Goal: Task Accomplishment & Management: Use online tool/utility

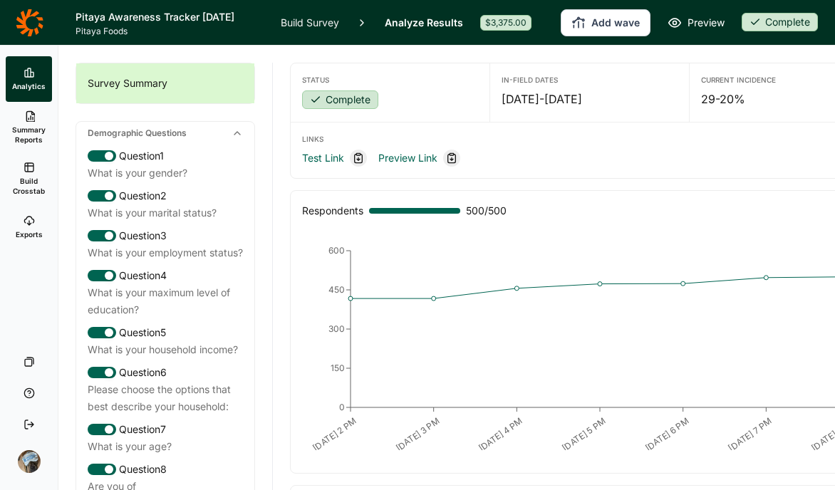
click at [30, 176] on span "Build Crosstab" at bounding box center [28, 186] width 35 height 20
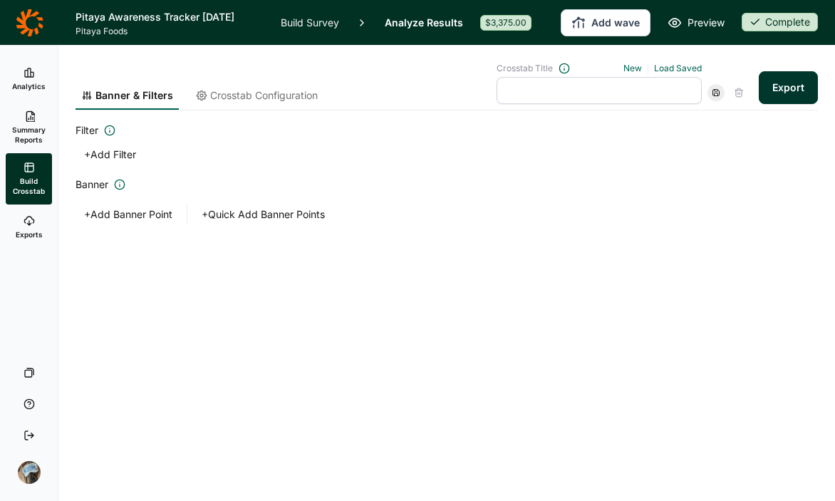
click at [31, 121] on use at bounding box center [30, 116] width 9 height 11
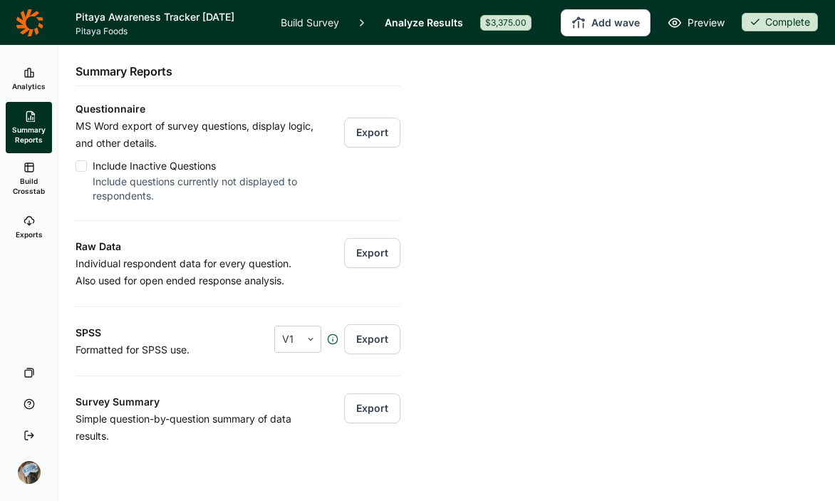
click at [354, 251] on button "Export" at bounding box center [372, 253] width 56 height 30
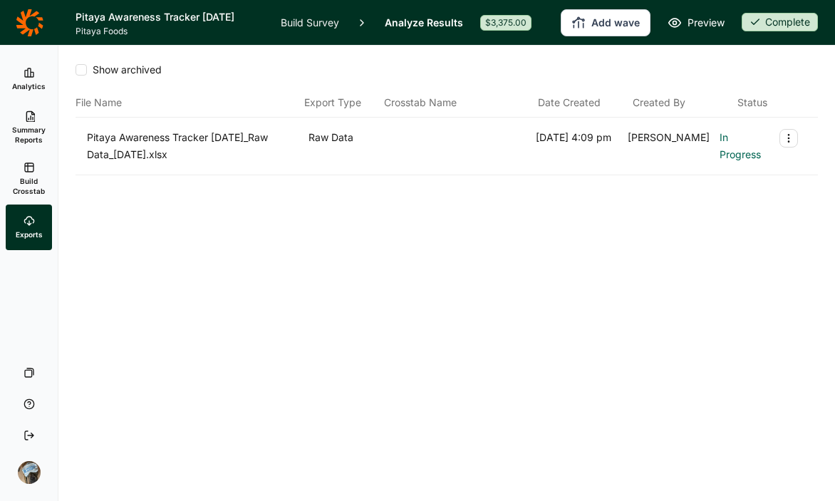
click at [695, 187] on div "Show archived File Name Export Type Crosstab Name Date Created Created By Statu…" at bounding box center [447, 145] width 743 height 198
click at [761, 343] on div "Show archived File Name Export Type Crosstab Name Date Created Created By Statu…" at bounding box center [446, 273] width 777 height 455
click at [31, 14] on icon at bounding box center [29, 22] width 27 height 27
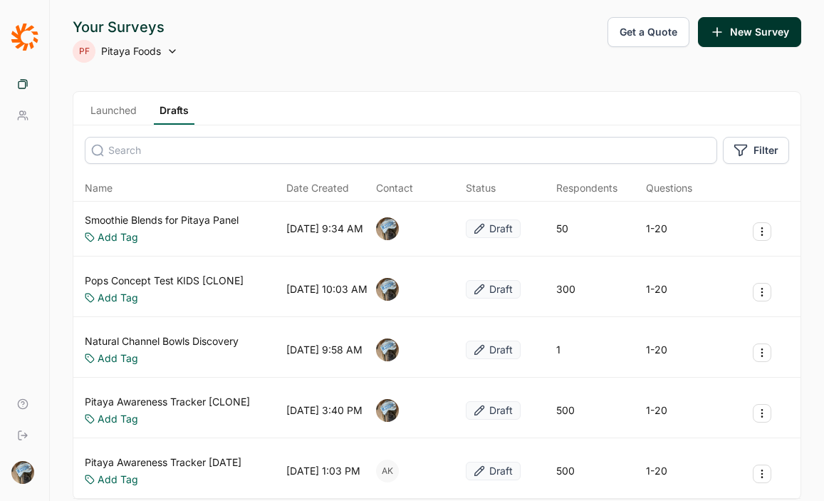
click at [98, 108] on link "Launched" at bounding box center [114, 113] width 58 height 21
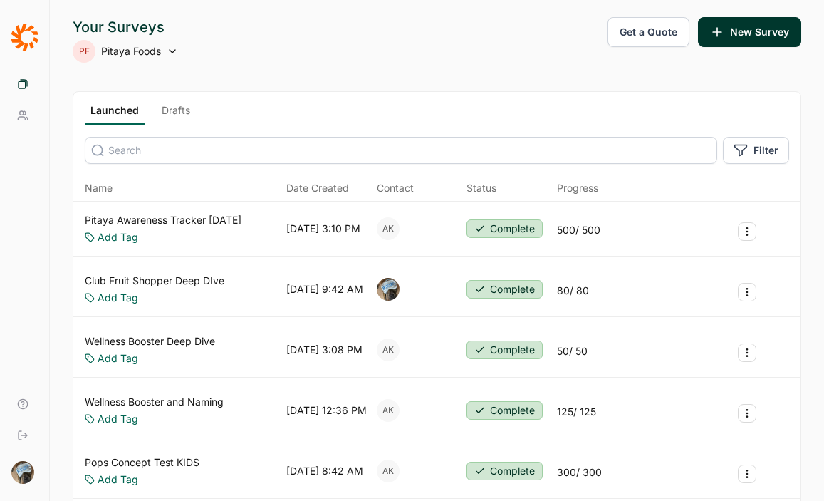
click at [190, 220] on link "Pitaya Awareness Tracker [DATE]" at bounding box center [163, 220] width 157 height 14
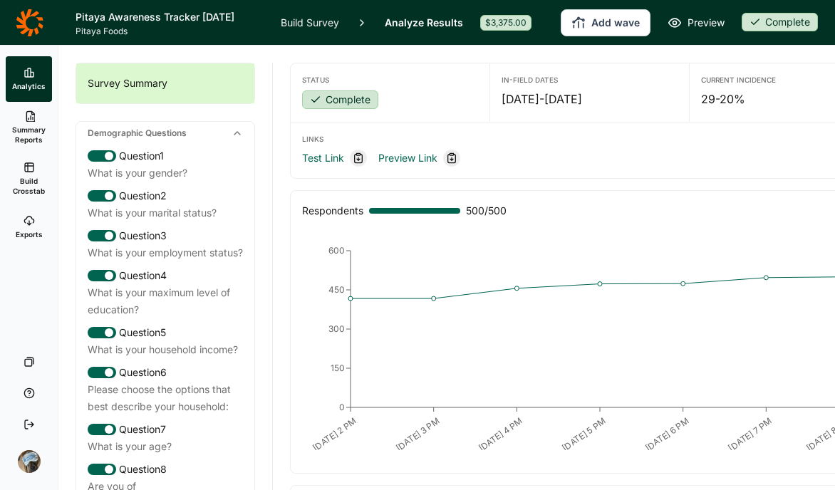
click at [31, 125] on span "Summary Reports" at bounding box center [28, 135] width 35 height 20
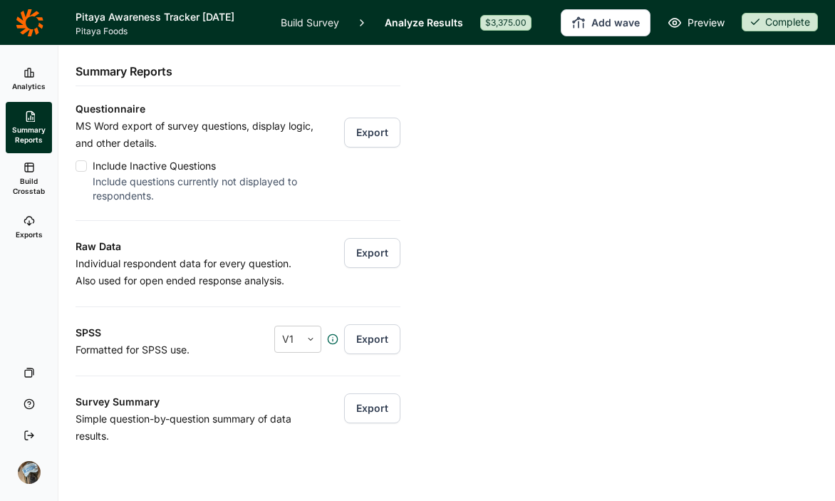
click at [34, 225] on link "Exports" at bounding box center [29, 228] width 46 height 46
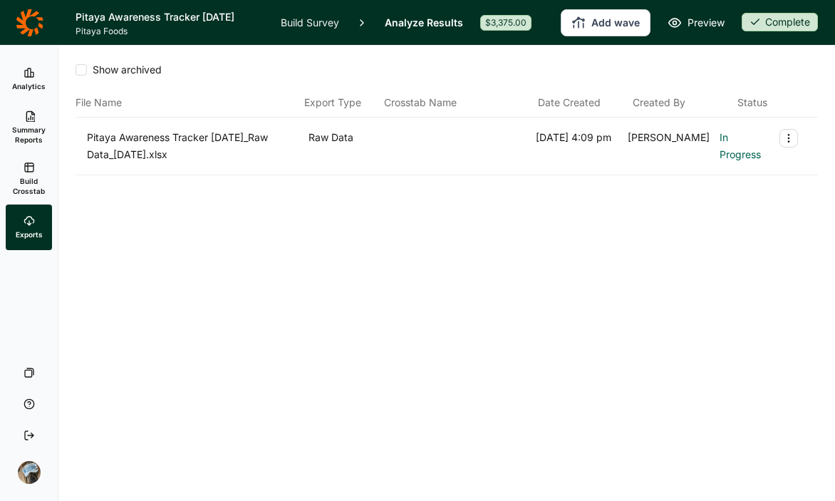
click at [33, 120] on icon at bounding box center [29, 115] width 11 height 11
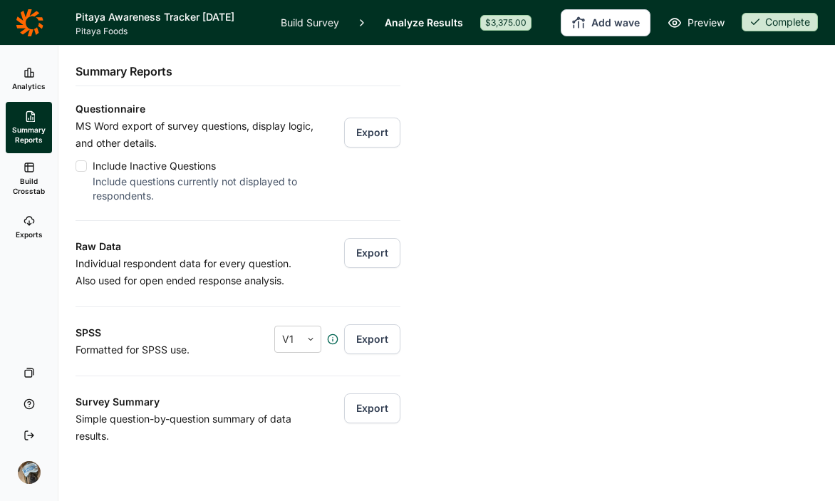
click at [24, 24] on icon at bounding box center [29, 22] width 27 height 27
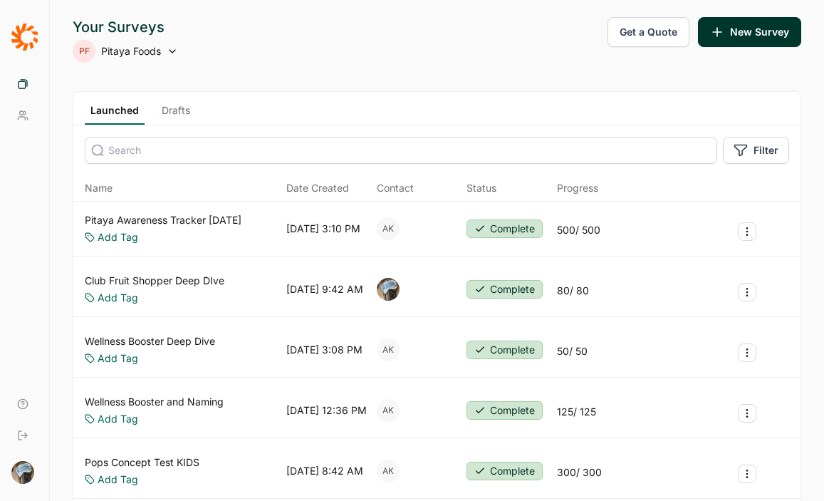
click at [223, 222] on link "Pitaya Awareness Tracker [DATE]" at bounding box center [163, 220] width 157 height 14
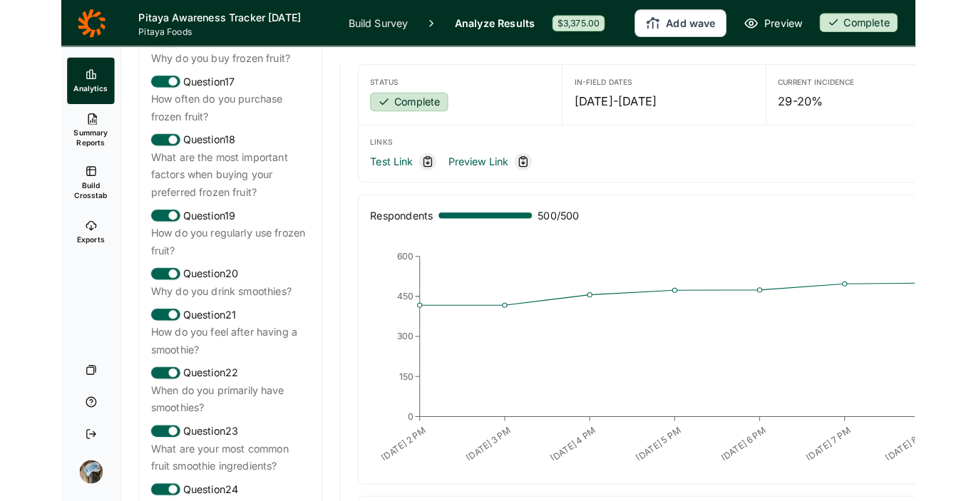
scroll to position [1779, 0]
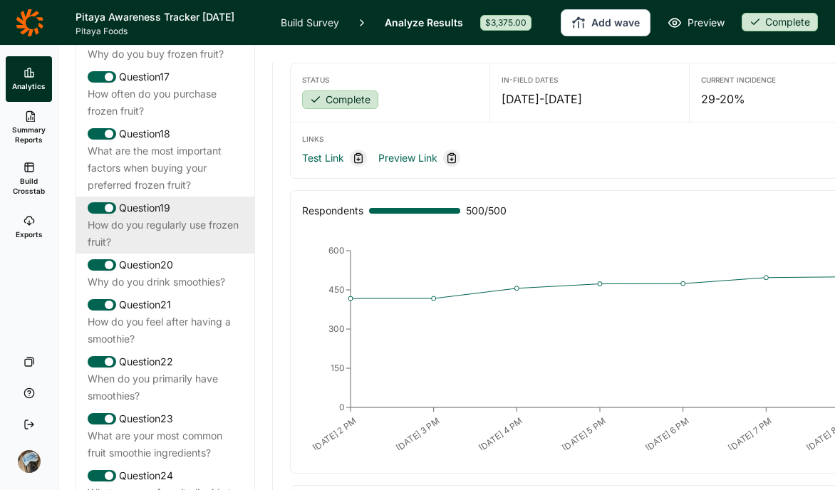
click at [123, 251] on div "How do you regularly use frozen fruit?" at bounding box center [165, 234] width 155 height 34
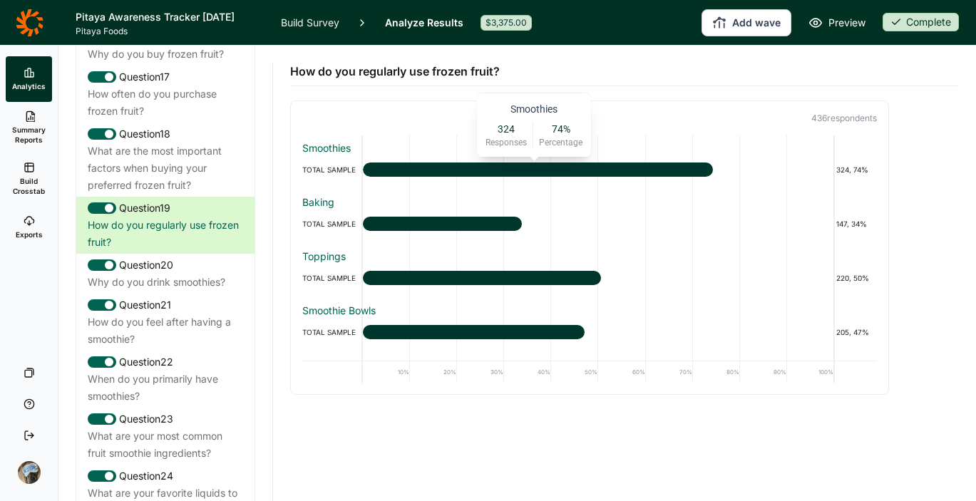
click at [610, 165] on div at bounding box center [538, 169] width 350 height 14
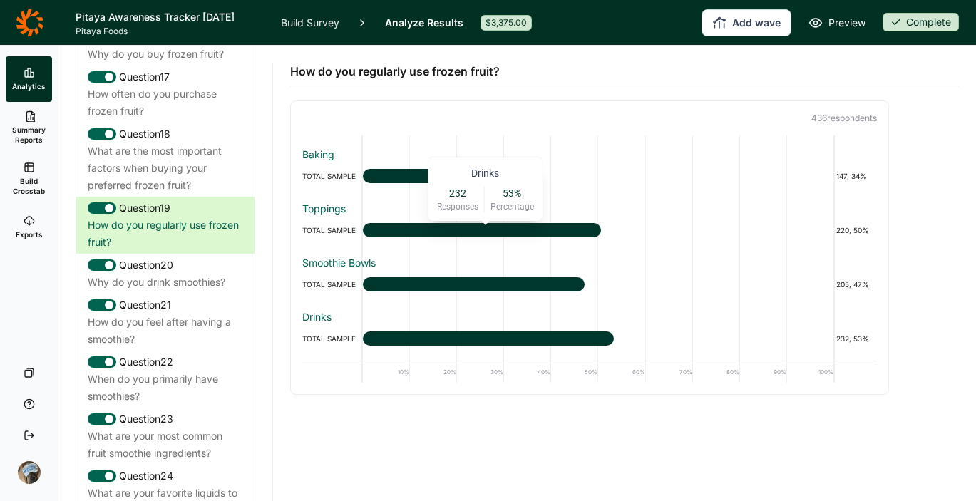
scroll to position [0, 0]
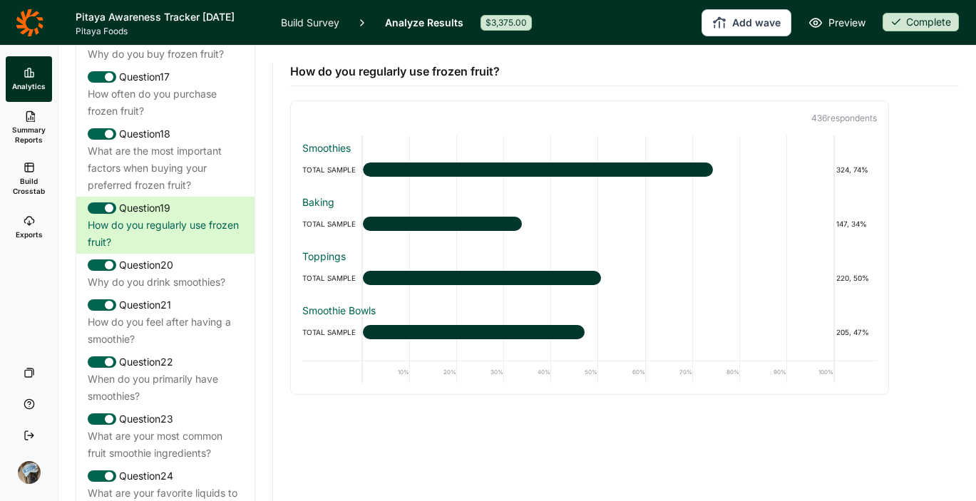
click at [30, 172] on icon at bounding box center [29, 167] width 11 height 11
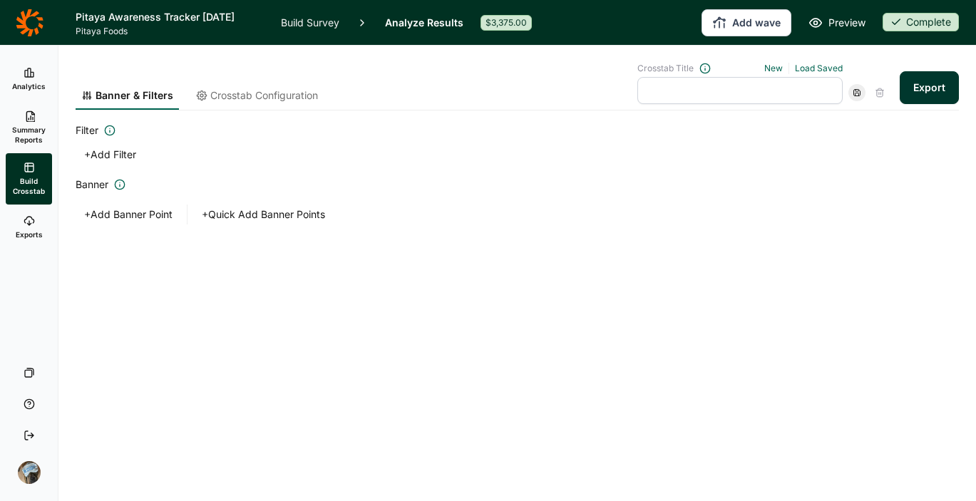
click at [274, 94] on span "Crosstab Configuration" at bounding box center [264, 95] width 108 height 14
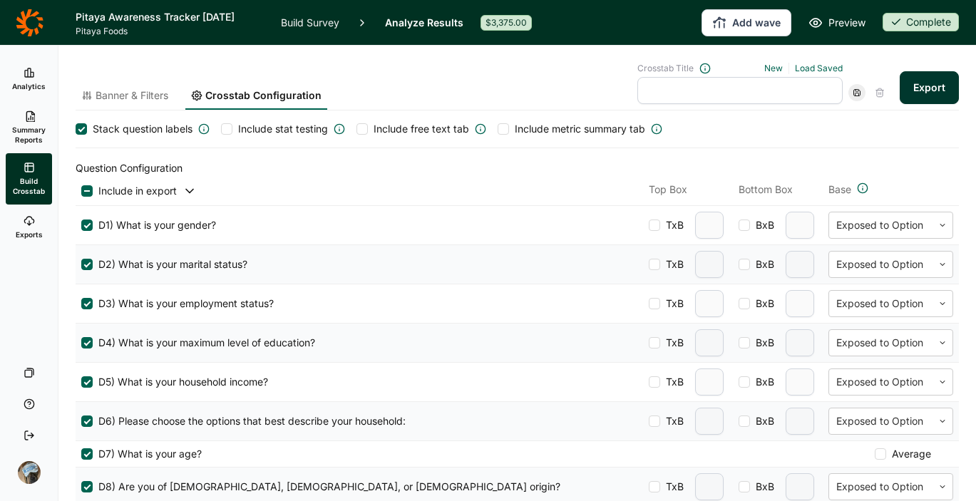
click at [132, 88] on span "Banner & Filters" at bounding box center [131, 95] width 73 height 14
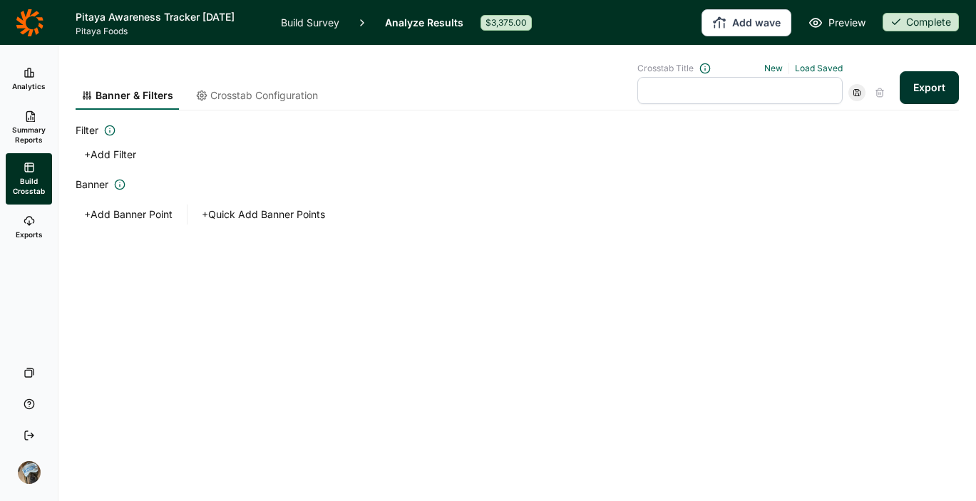
click at [156, 212] on button "+ Add Banner Point" at bounding box center [128, 215] width 105 height 20
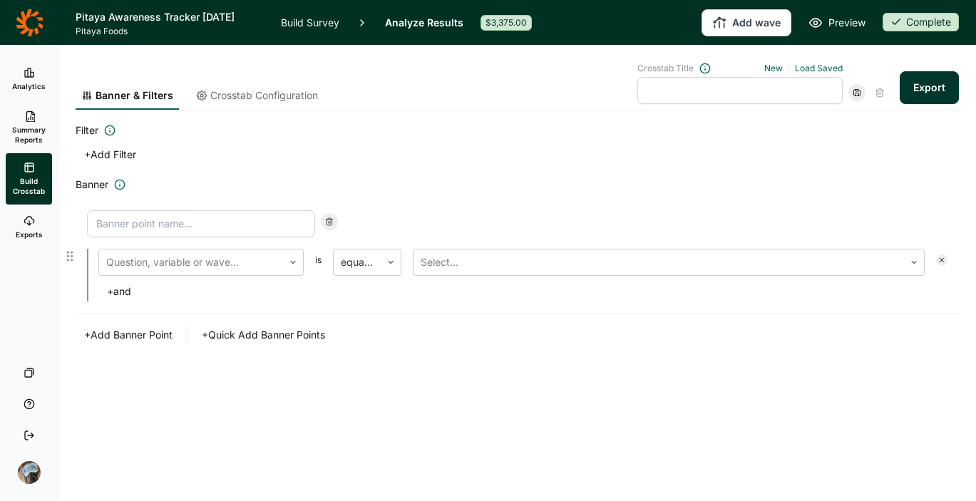
click at [222, 219] on input at bounding box center [201, 223] width 228 height 27
type input "W"
type input "Walmart Shoppers"
click at [227, 269] on div at bounding box center [191, 262] width 170 height 20
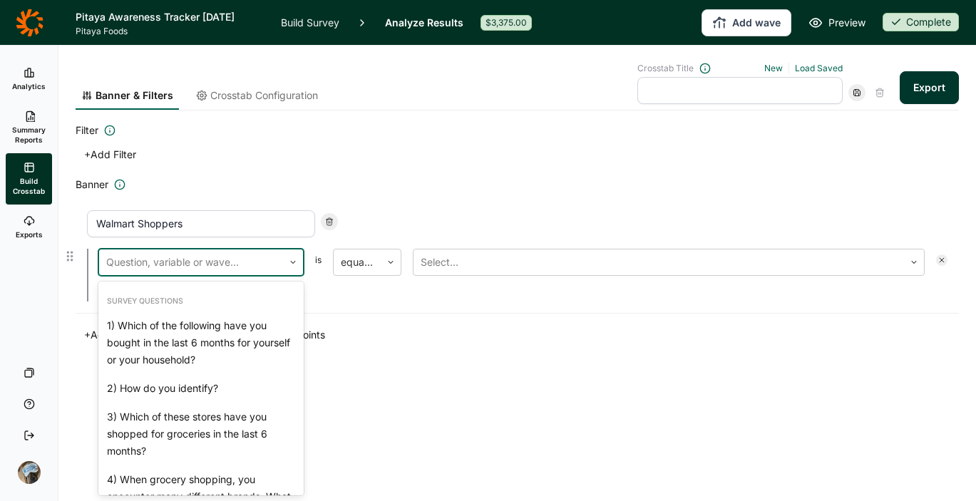
scroll to position [385, 0]
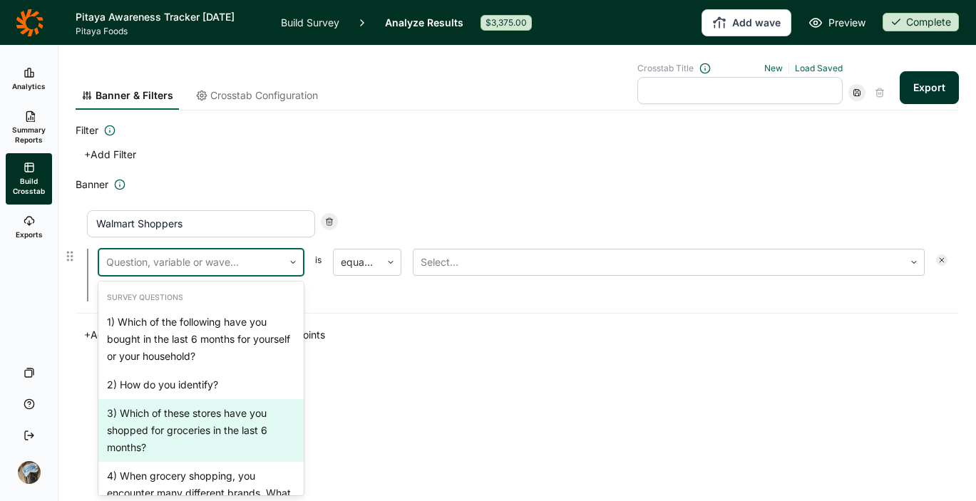
click at [194, 417] on div "3) Which of these stores have you shopped for groceries in the last 6 months?" at bounding box center [200, 430] width 205 height 63
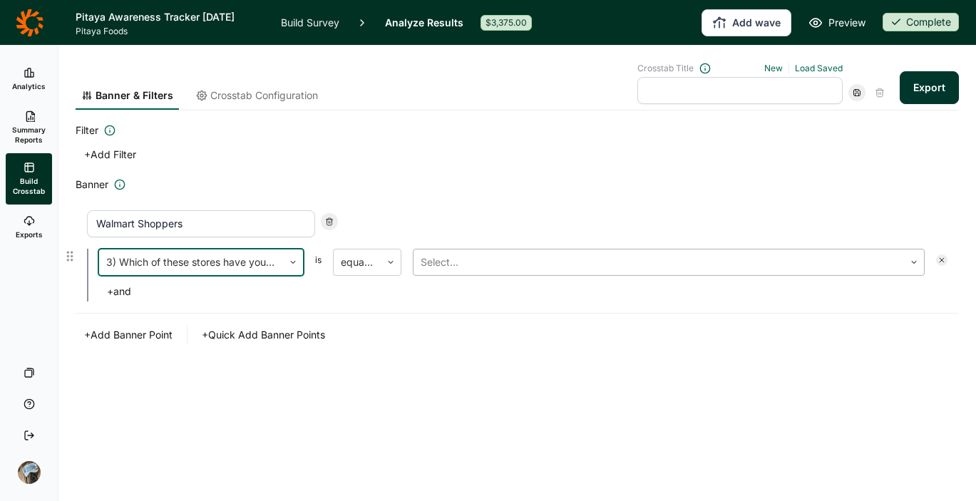
click at [514, 269] on div at bounding box center [658, 262] width 476 height 20
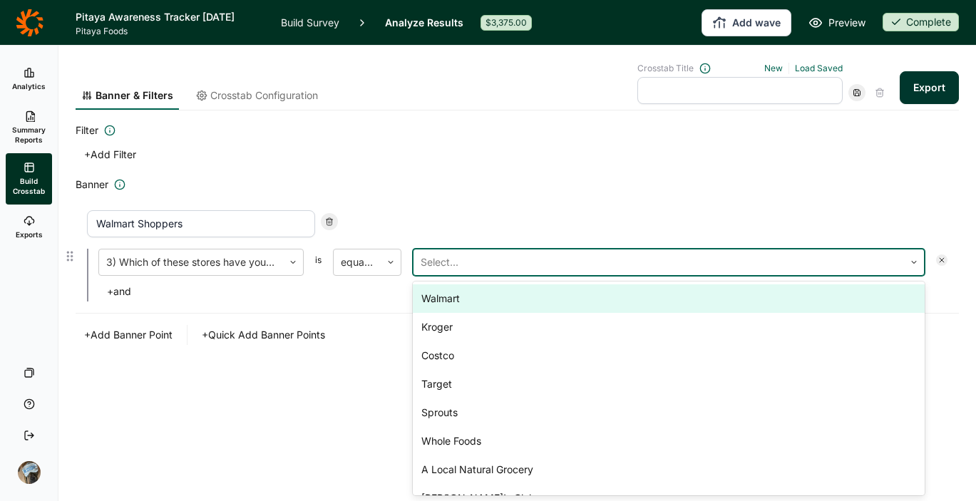
click at [505, 309] on div "Walmart" at bounding box center [669, 298] width 512 height 29
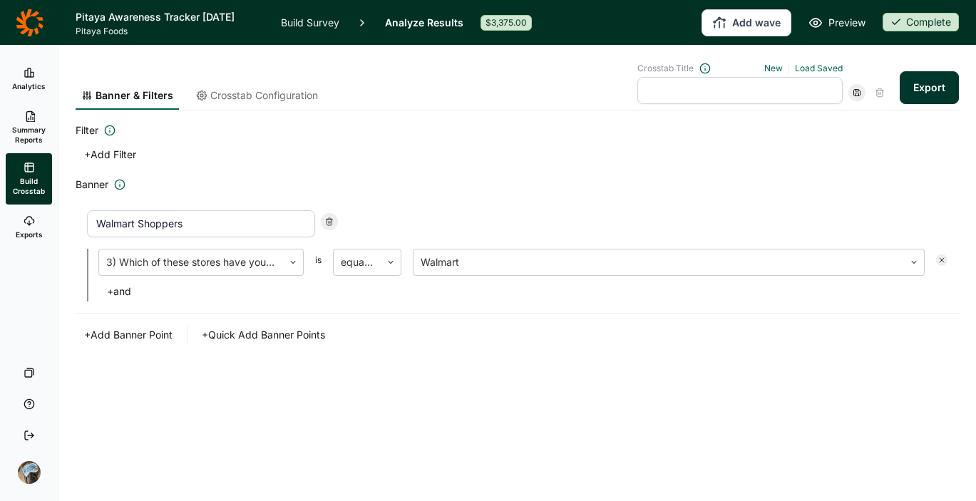
click at [346, 462] on div "Banner & Filters Crosstab Configuration Crosstab Title New Load Saved Export Fi…" at bounding box center [516, 273] width 917 height 455
click at [267, 335] on button "+ Quick Add Banner Points" at bounding box center [263, 335] width 140 height 20
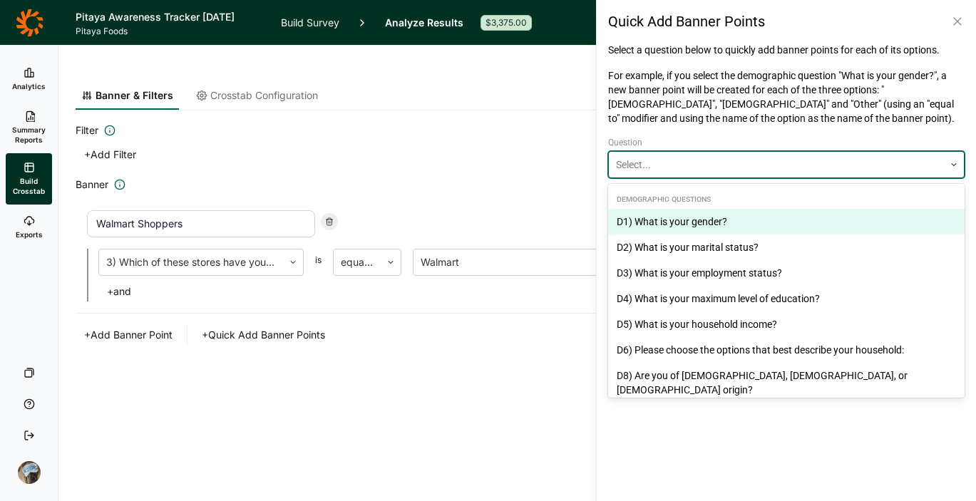
click at [678, 165] on div at bounding box center [776, 164] width 321 height 17
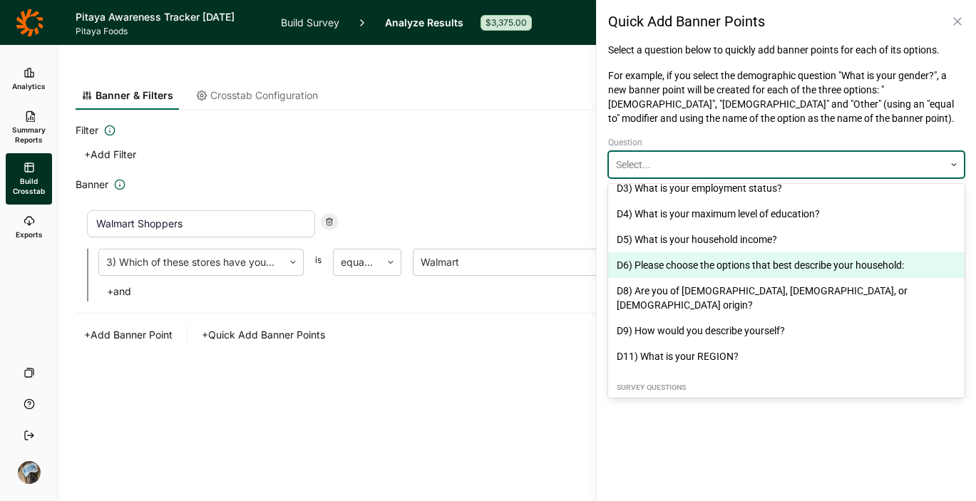
scroll to position [81, 0]
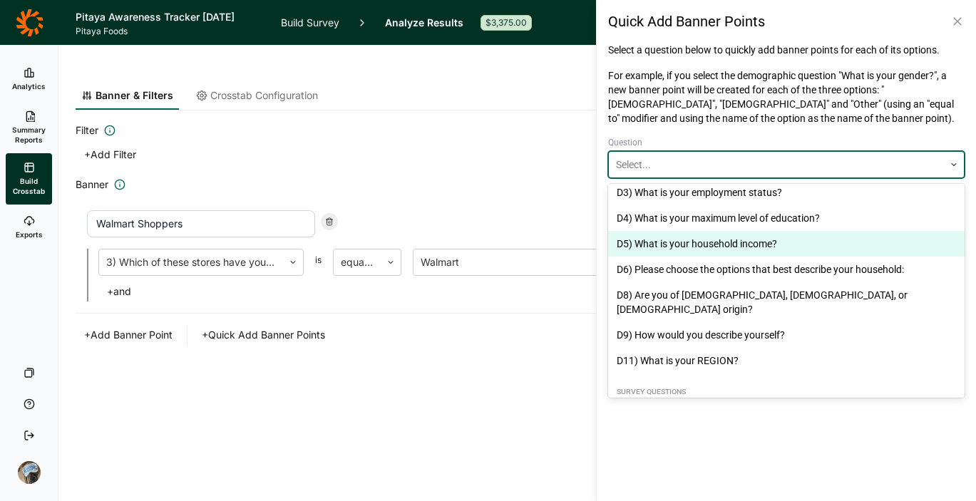
click at [698, 241] on div "D5) What is your household income?" at bounding box center [786, 244] width 356 height 26
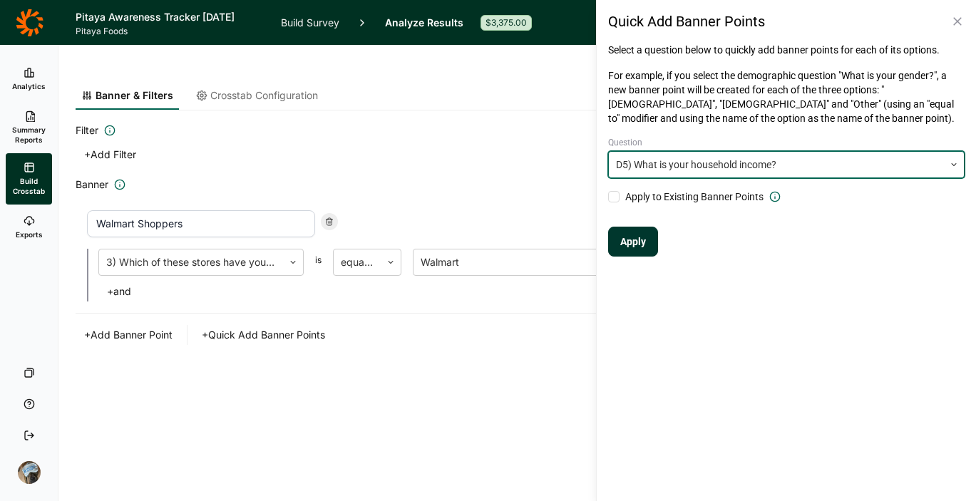
click at [639, 244] on button "Apply" at bounding box center [633, 242] width 50 height 30
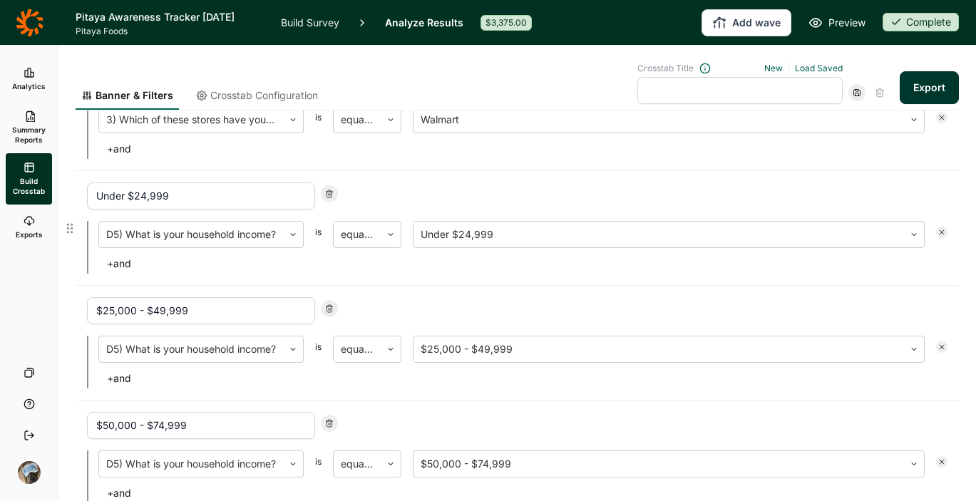
scroll to position [142, 0]
click at [834, 232] on use at bounding box center [941, 233] width 4 height 4
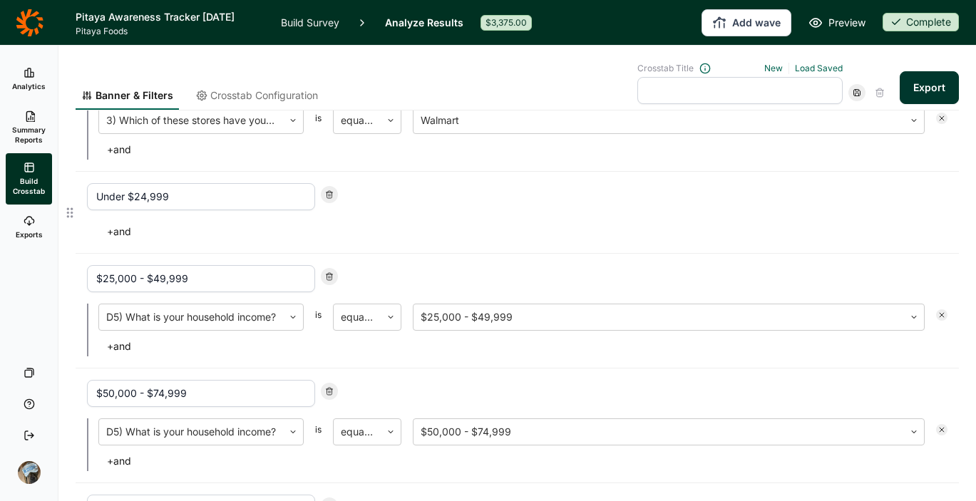
click at [332, 195] on icon at bounding box center [329, 194] width 9 height 9
type input "$25,000 - $49,999"
type input "$50,000 - $74,999"
type input "$75,000 - $99,999"
type input "$100,000 - $149,999"
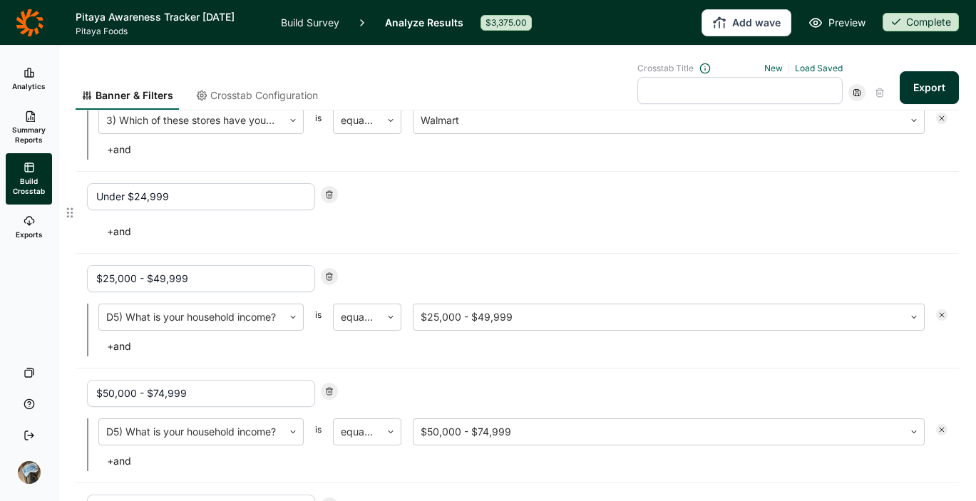
type input "$150,000 or above"
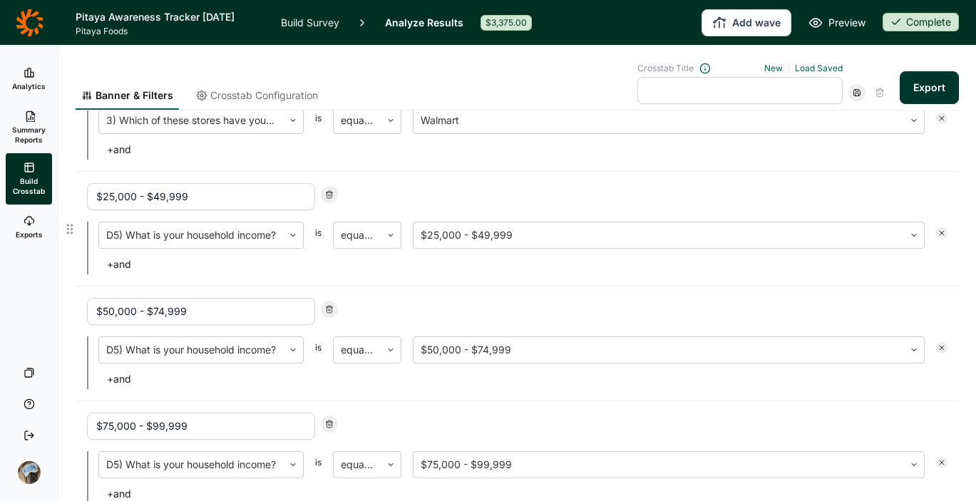
click at [332, 195] on icon at bounding box center [329, 194] width 9 height 9
type input "$50,000 - $74,999"
type input "$75,000 - $99,999"
type input "$100,000 - $149,999"
type input "$150,000 or above"
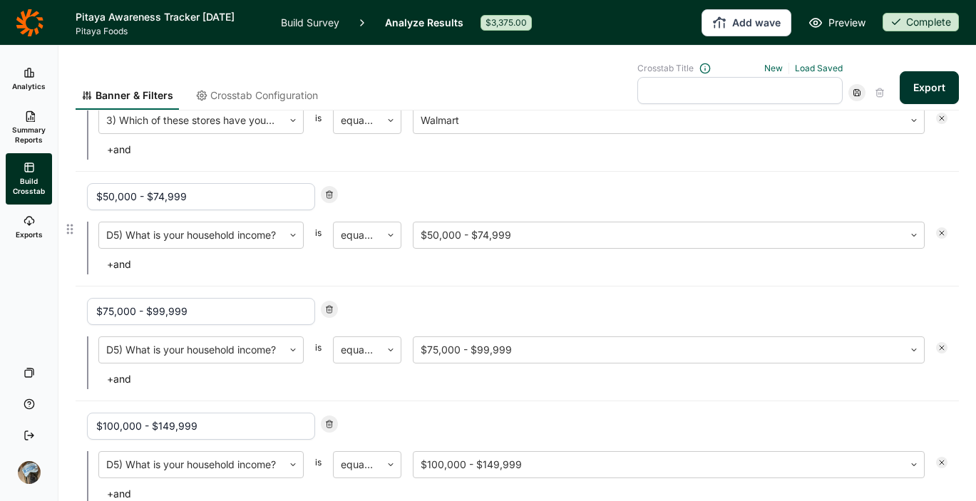
click at [332, 195] on icon at bounding box center [329, 194] width 9 height 9
type input "$75,000 - $99,999"
type input "$100,000 - $149,999"
type input "$150,000 or above"
click at [332, 195] on icon at bounding box center [329, 194] width 9 height 9
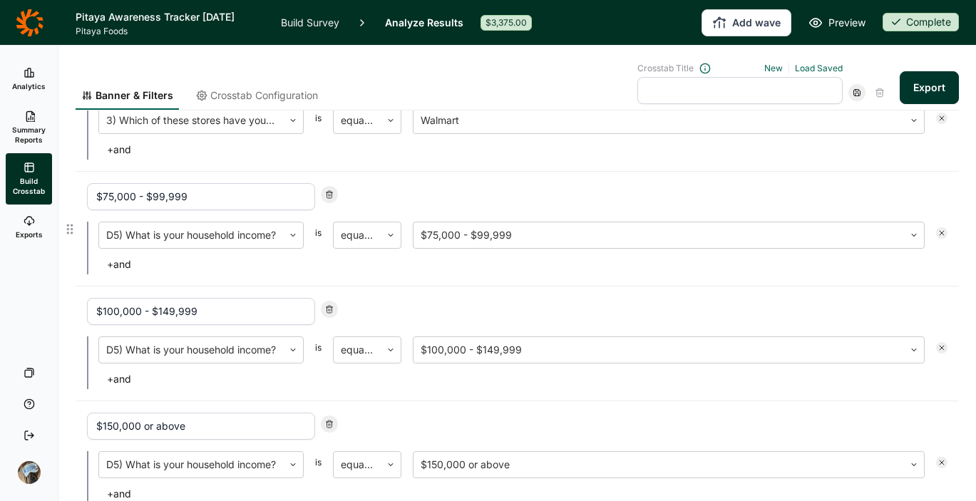
type input "$100,000 - $149,999"
type input "$150,000 or above"
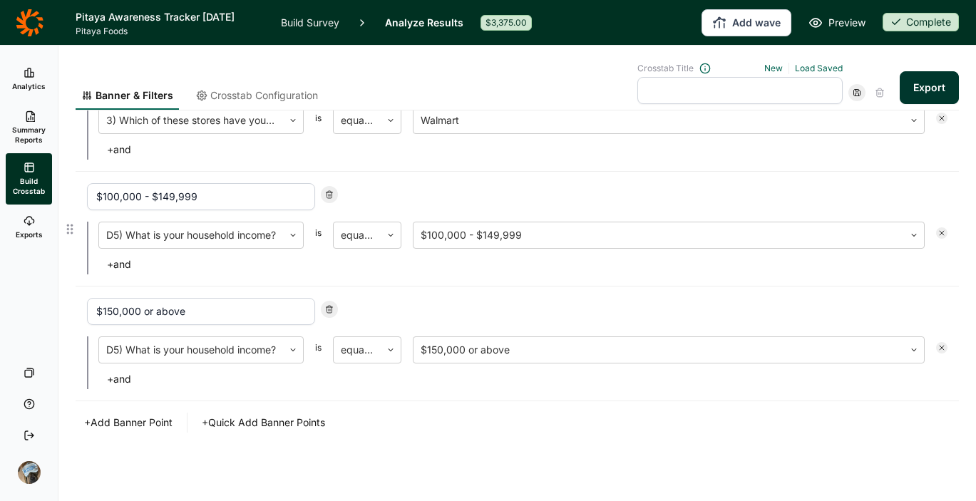
click at [332, 195] on icon at bounding box center [329, 194] width 9 height 9
type input "$150,000 or above"
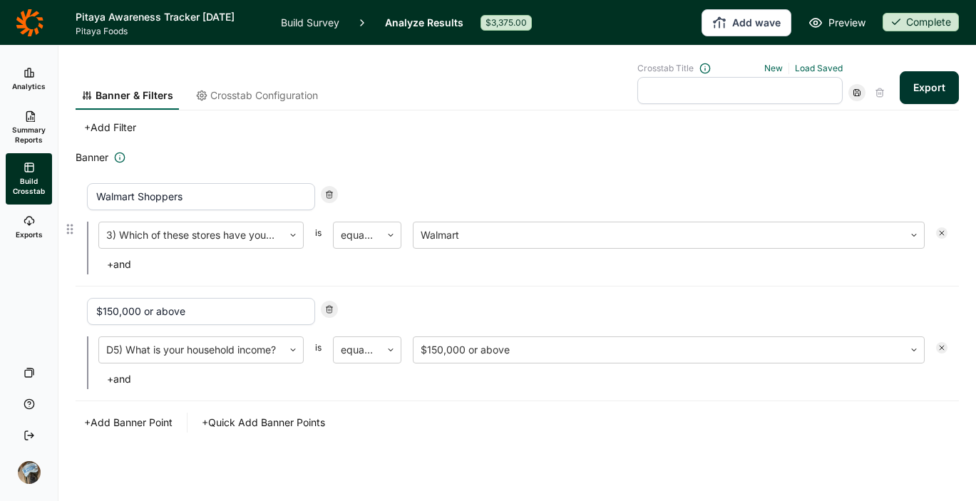
click at [332, 195] on icon at bounding box center [329, 194] width 9 height 9
type input "$150,000 or above"
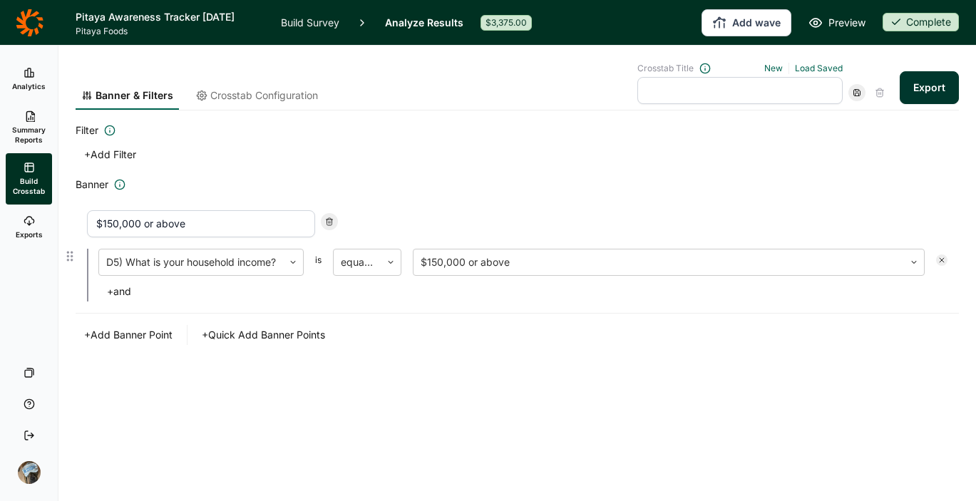
click at [329, 229] on div at bounding box center [329, 221] width 17 height 17
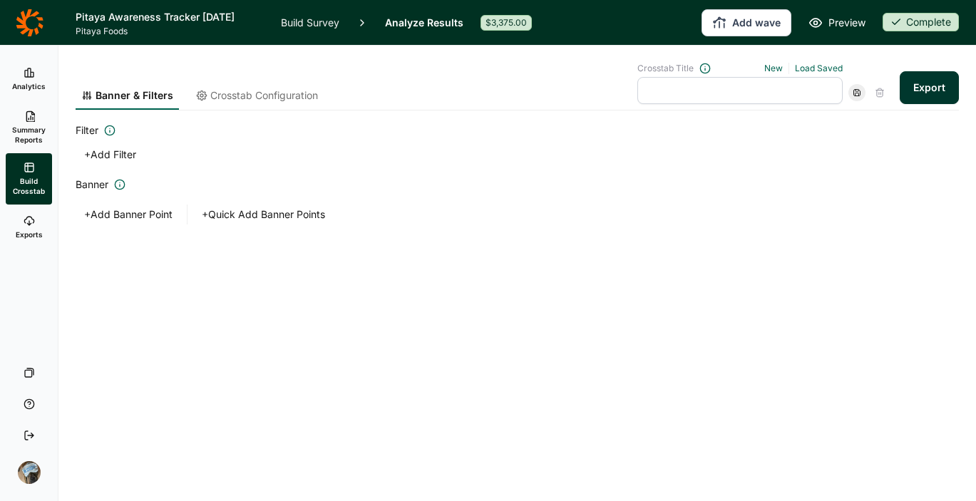
click at [107, 212] on button "+ Add Banner Point" at bounding box center [128, 215] width 105 height 20
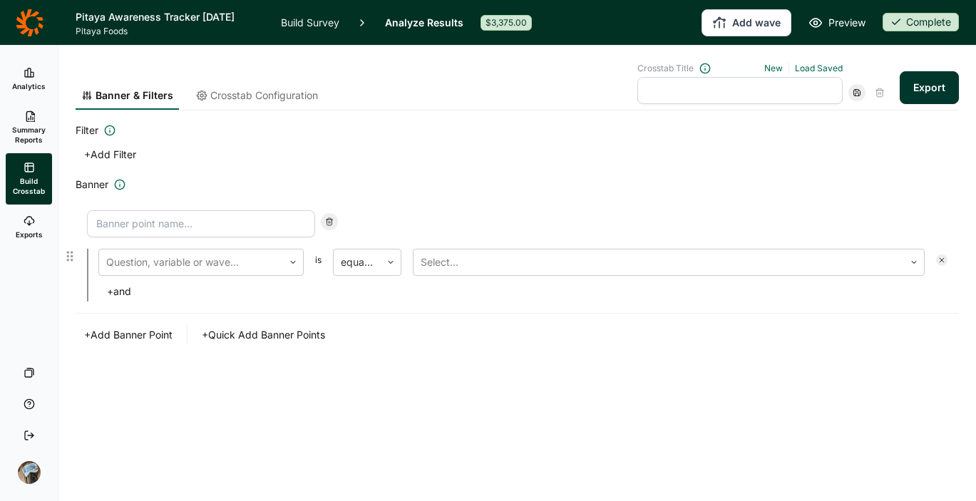
click at [279, 228] on input at bounding box center [201, 223] width 228 height 27
click at [390, 343] on div "+ Add Banner Point + Quick Add Banner Points" at bounding box center [517, 335] width 883 height 20
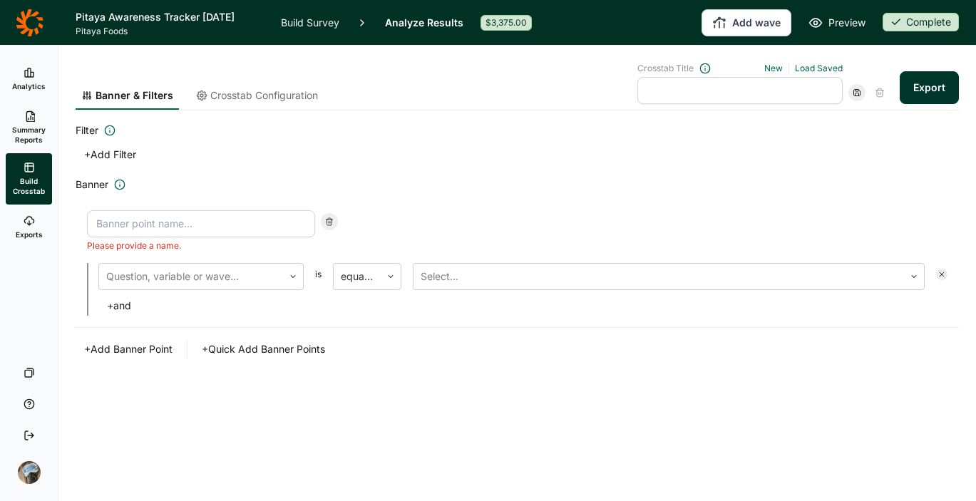
click at [314, 338] on div "Banner Please provide a name. Question, variable or wave... is equal to Select.…" at bounding box center [517, 267] width 883 height 183
click at [306, 347] on button "+ Quick Add Banner Points" at bounding box center [263, 349] width 140 height 20
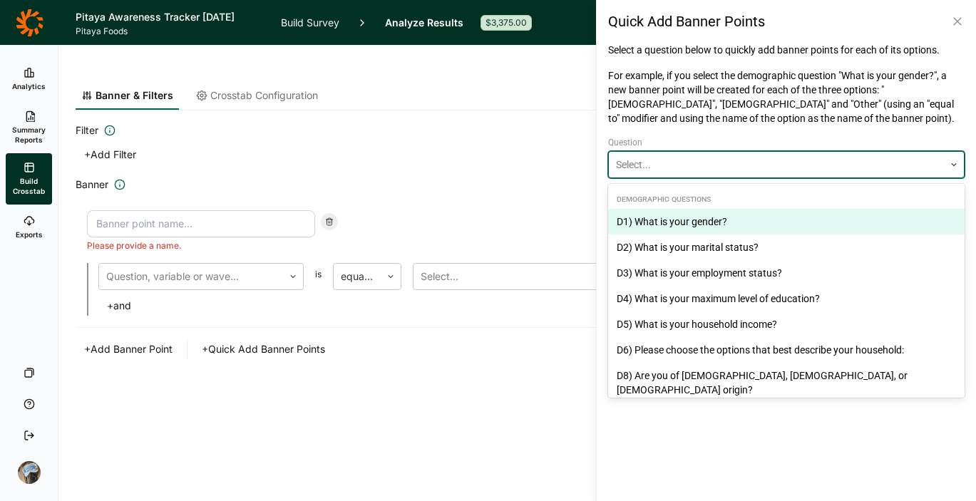
click at [834, 168] on div at bounding box center [776, 164] width 321 height 17
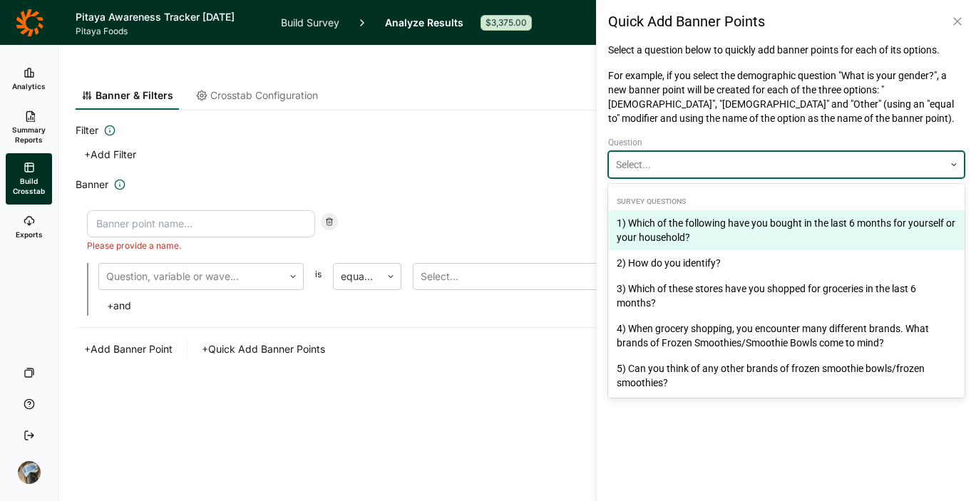
scroll to position [309, 0]
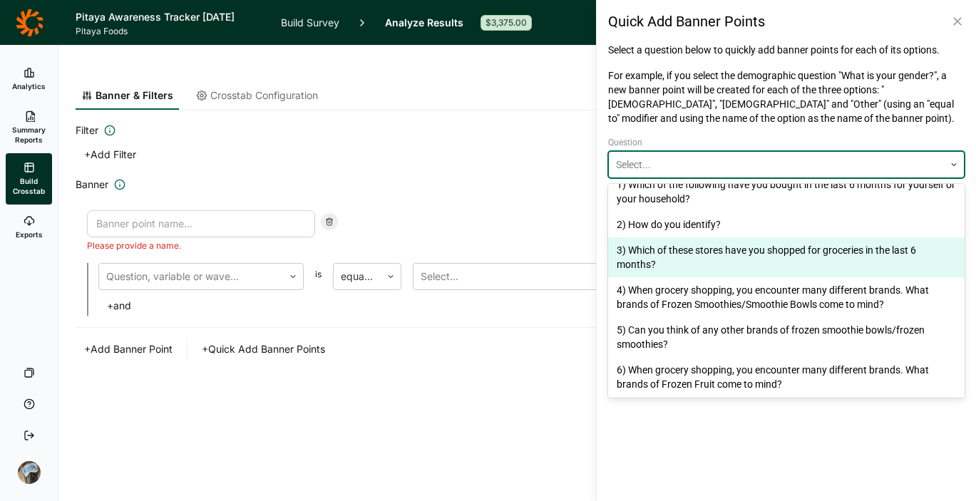
click at [730, 242] on div "3) Which of these stores have you shopped for groceries in the last 6 months?" at bounding box center [786, 257] width 356 height 40
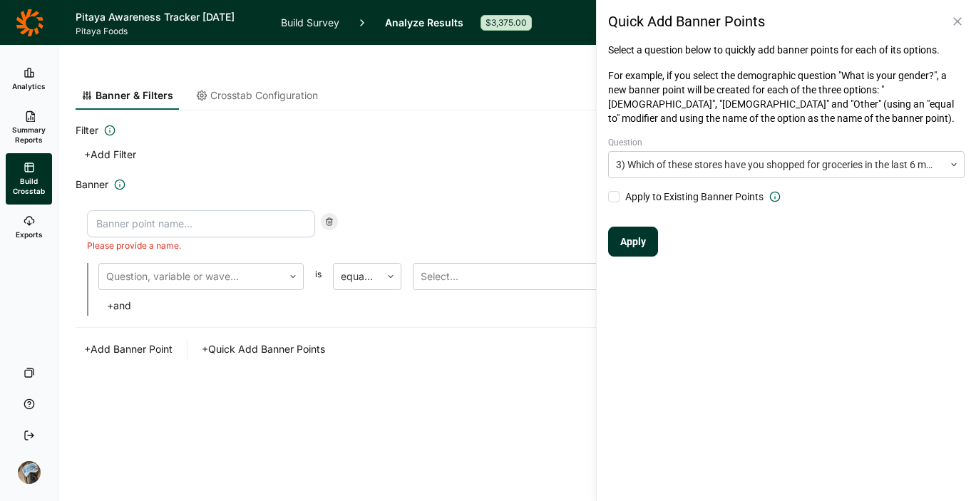
click at [625, 242] on button "Apply" at bounding box center [633, 242] width 50 height 30
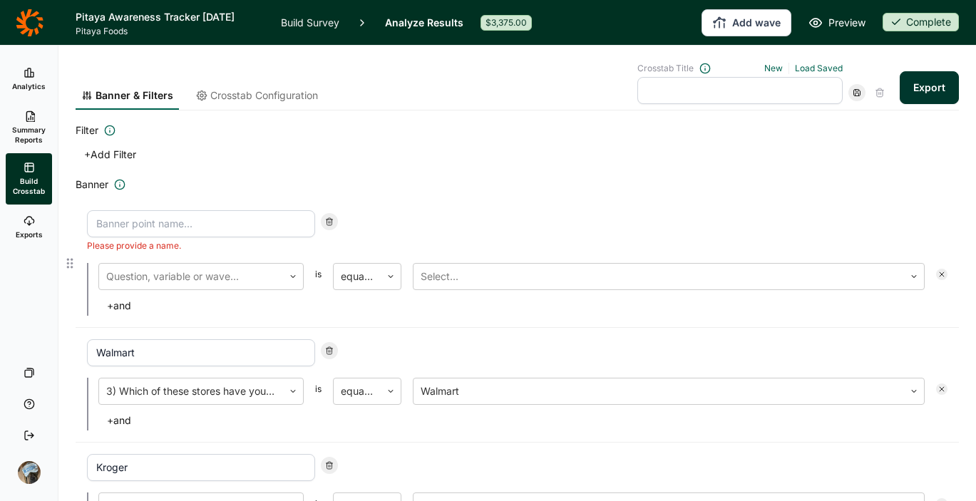
click at [335, 224] on div at bounding box center [329, 221] width 17 height 17
type input "Walmart"
type input "Kroger"
type input "Costco"
type input "Target"
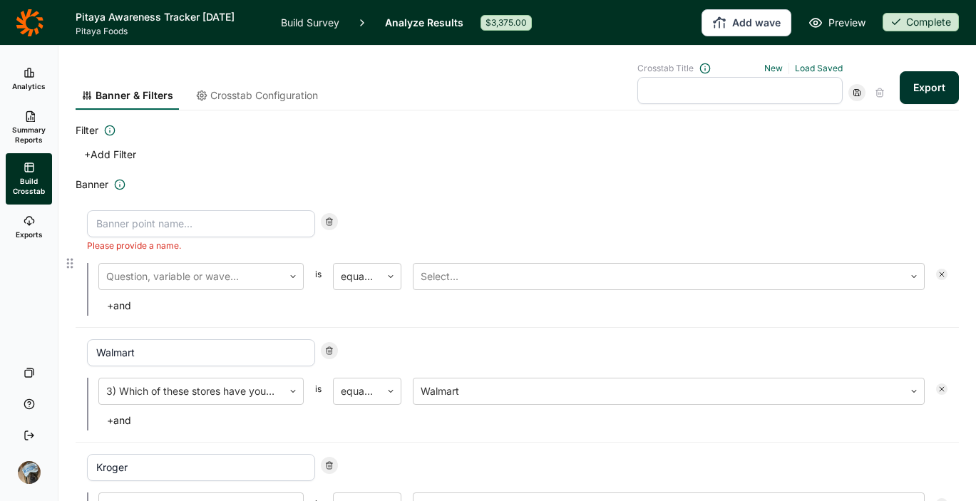
type input "Sprouts"
type input "Whole Foods"
type input "A Local Natural Grocery"
type input "Sam's Club"
type input "Aldi"
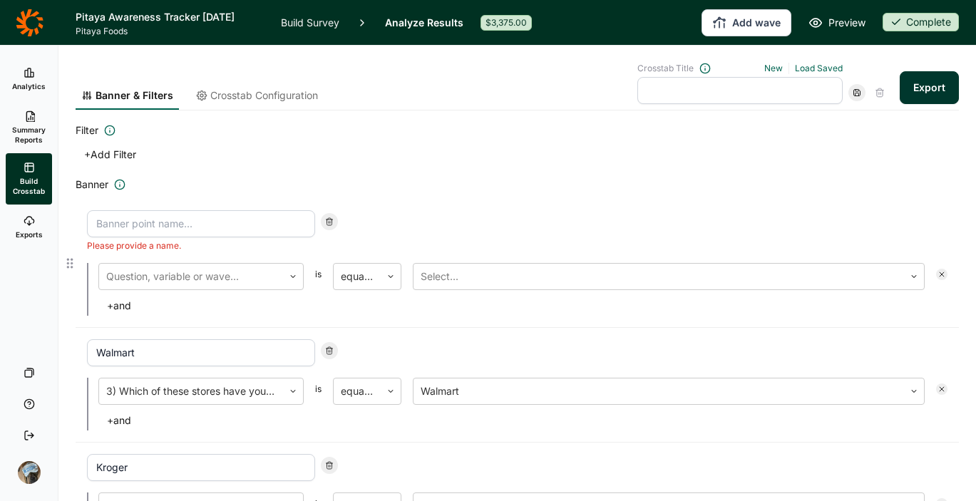
type input "Albertsons"
type input "Publix"
type input "None of the Above"
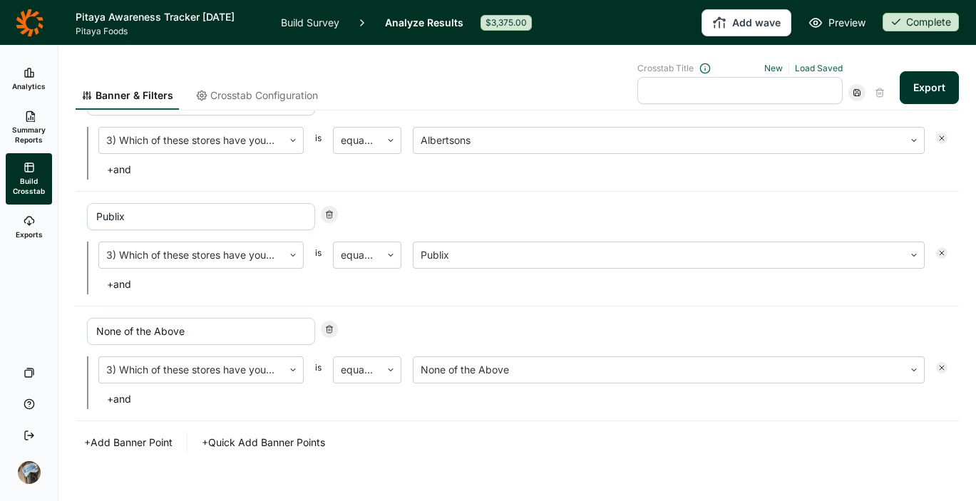
scroll to position [1174, 0]
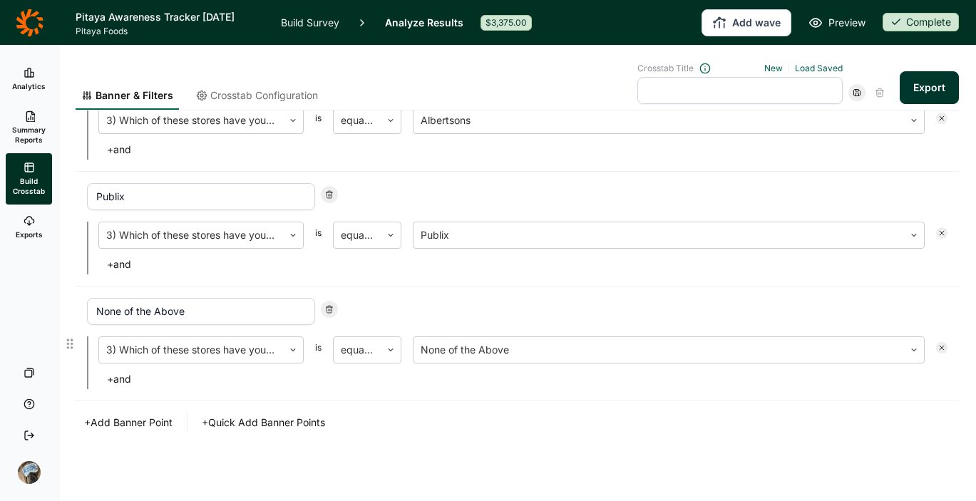
click at [332, 309] on icon at bounding box center [329, 309] width 9 height 9
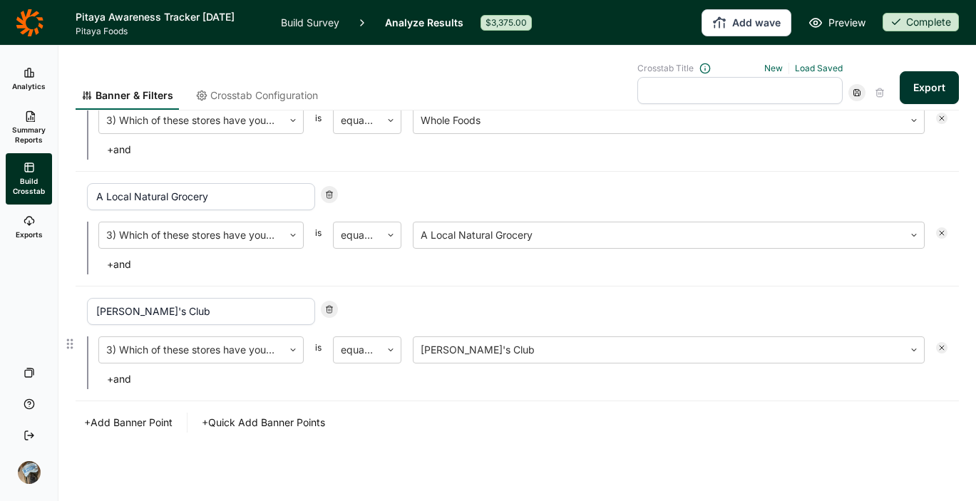
click at [332, 309] on icon at bounding box center [329, 309] width 9 height 9
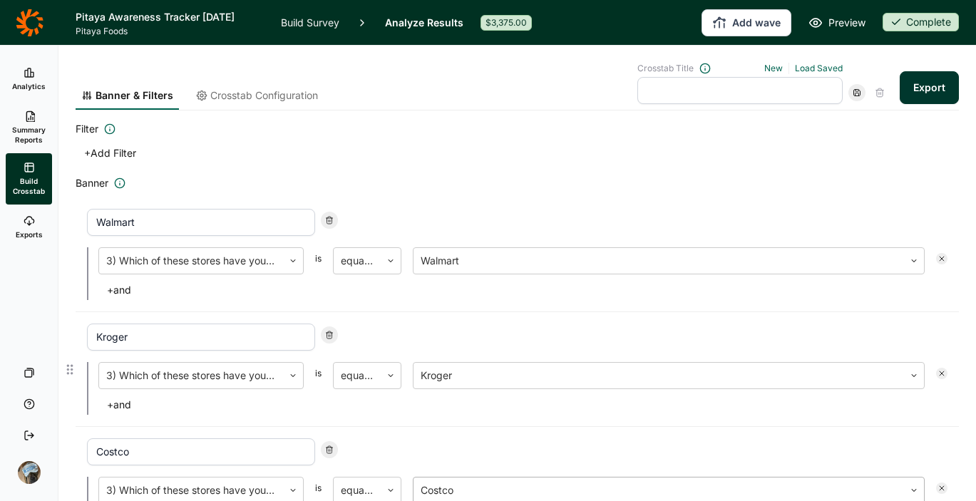
scroll to position [0, 0]
click at [329, 331] on div at bounding box center [329, 336] width 17 height 17
type input "Costco"
type input "Target"
click at [327, 334] on icon at bounding box center [329, 336] width 9 height 9
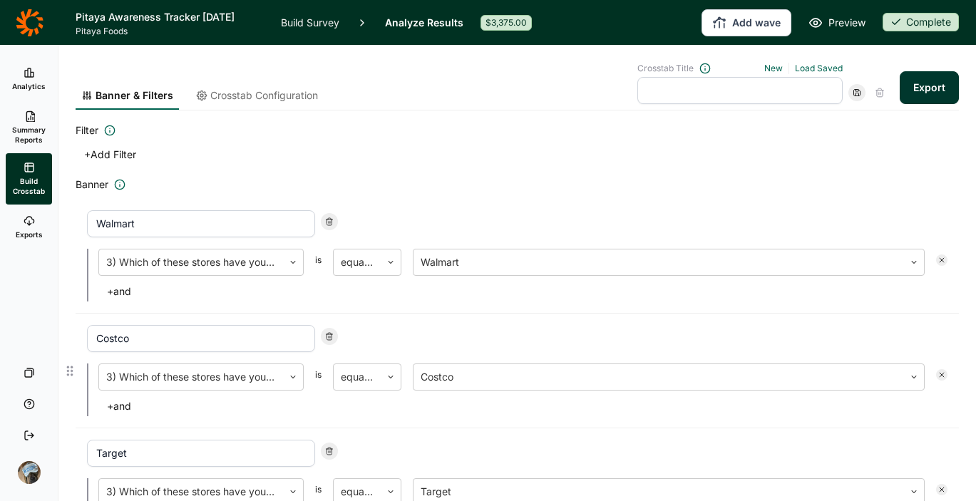
type input "Target"
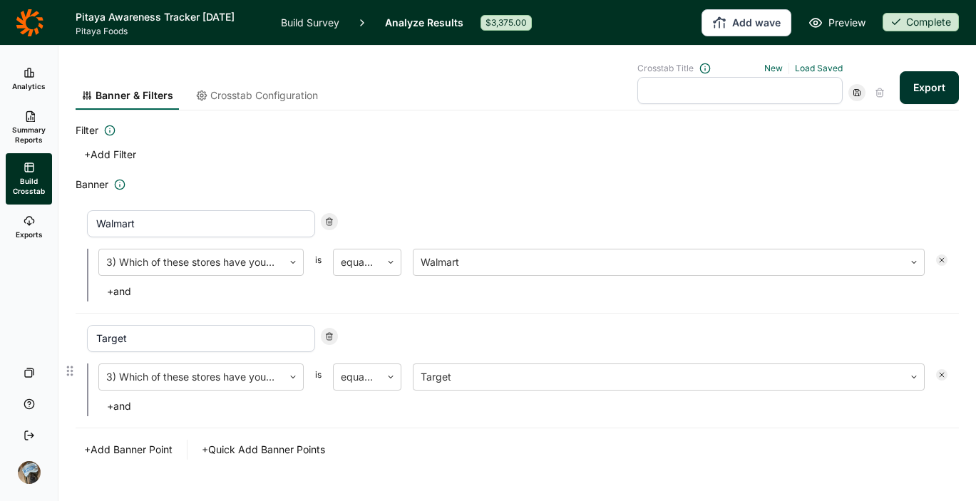
click at [330, 338] on icon at bounding box center [329, 336] width 9 height 9
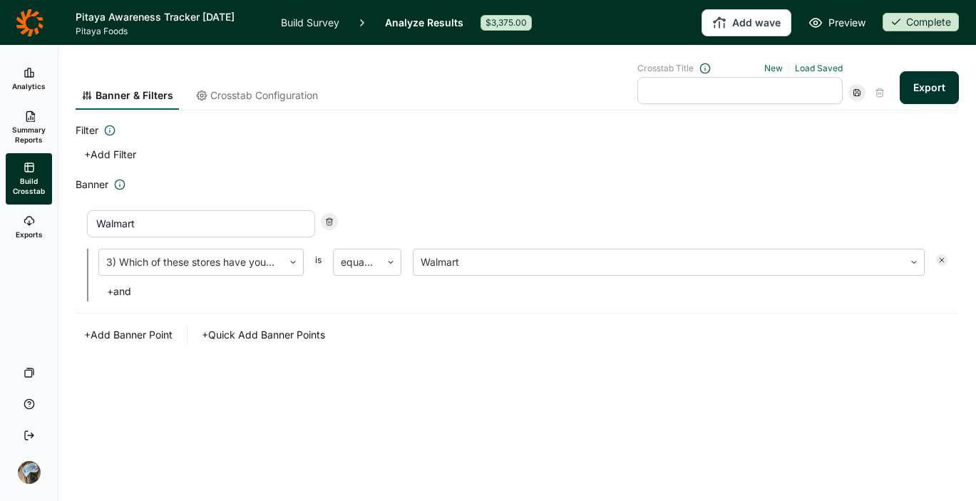
click at [148, 333] on button "+ Add Banner Point" at bounding box center [128, 335] width 105 height 20
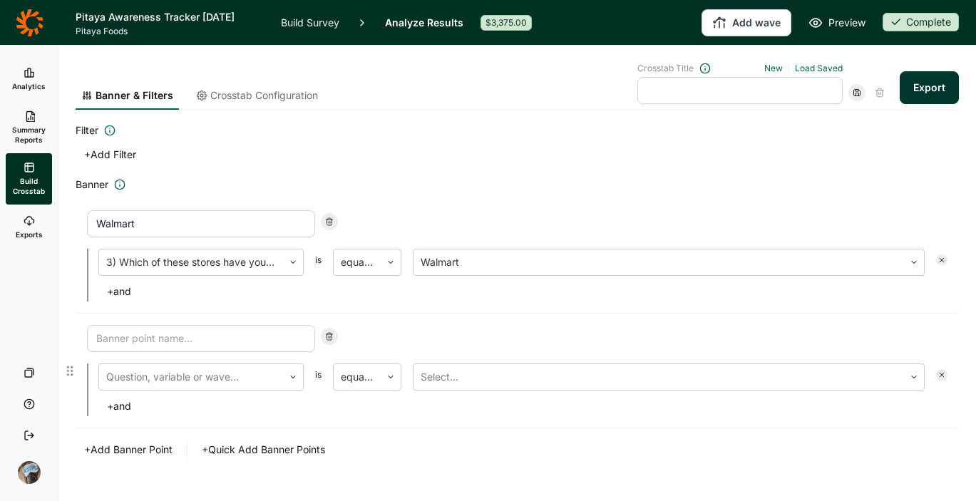
click at [221, 339] on input at bounding box center [201, 338] width 228 height 27
type input "Pitaya Buyers"
click at [163, 381] on div at bounding box center [191, 377] width 170 height 20
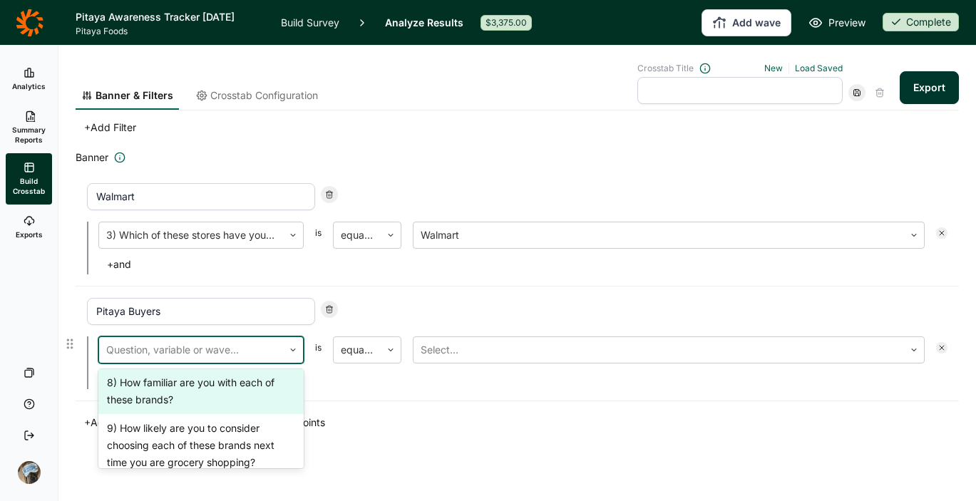
scroll to position [819, 0]
click at [134, 412] on div "8) How familiar are you with each of these brands?" at bounding box center [200, 389] width 205 height 46
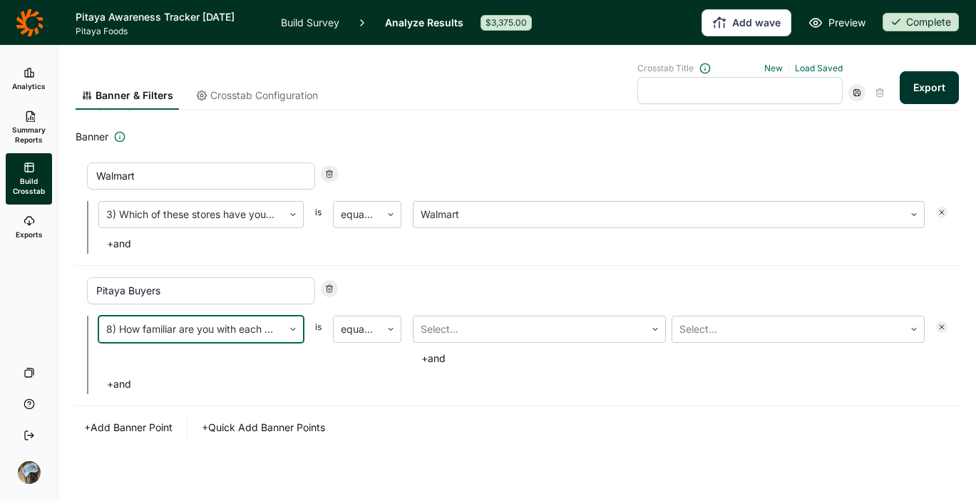
scroll to position [53, 0]
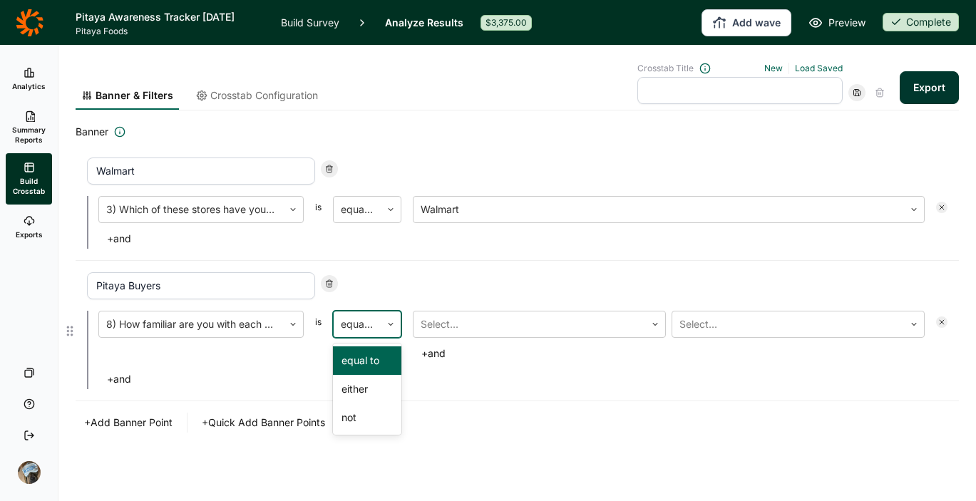
click at [363, 319] on div at bounding box center [357, 324] width 33 height 20
click at [380, 299] on div "Pitaya Buyers" at bounding box center [517, 285] width 860 height 27
click at [422, 314] on div at bounding box center [528, 324] width 217 height 20
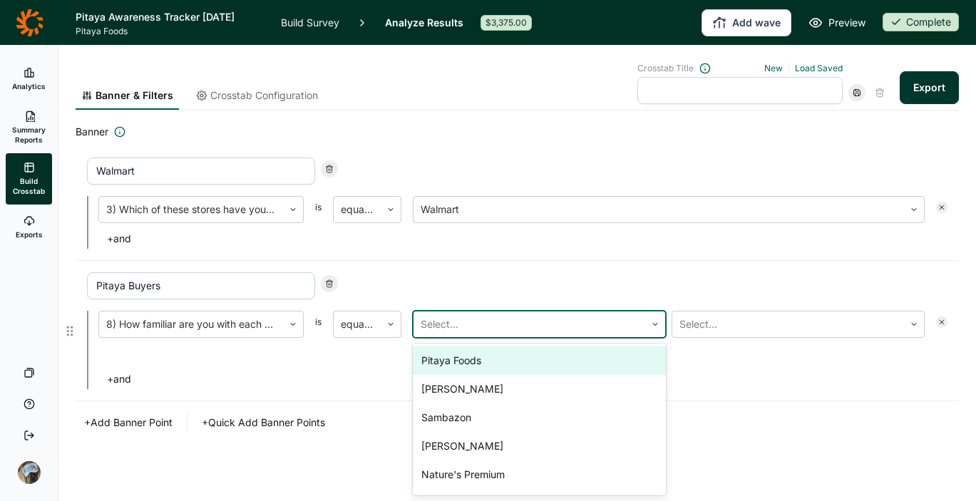
click at [505, 357] on div "Pitaya Foods" at bounding box center [539, 360] width 253 height 29
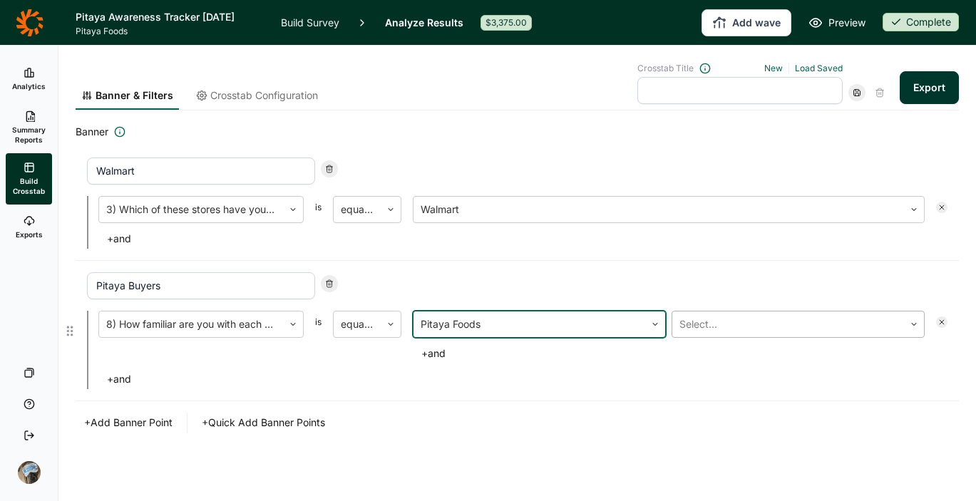
click at [735, 311] on div "Select..." at bounding box center [788, 324] width 232 height 26
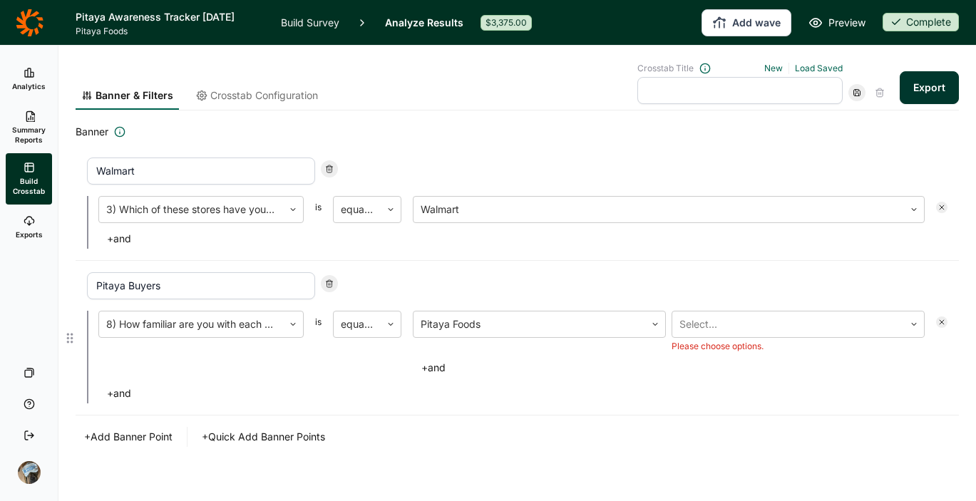
click at [684, 275] on div "Pitaya Buyers" at bounding box center [517, 285] width 860 height 27
click at [353, 331] on div at bounding box center [357, 324] width 33 height 20
click at [811, 300] on div "Pitaya Buyers 8) How familiar are you with each of these brands? is equal to, 1…" at bounding box center [517, 337] width 860 height 131
click at [746, 335] on div "Select..." at bounding box center [788, 324] width 232 height 26
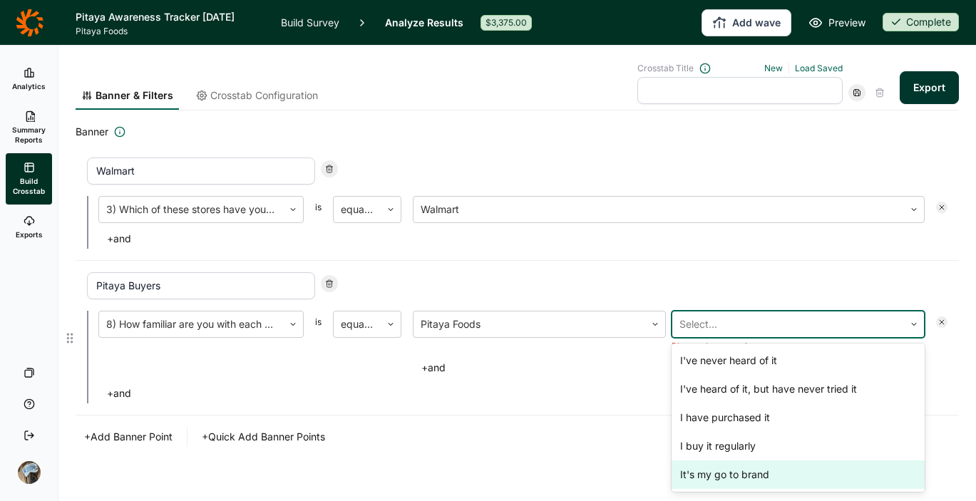
click at [718, 482] on div "It's my go to brand" at bounding box center [797, 474] width 253 height 29
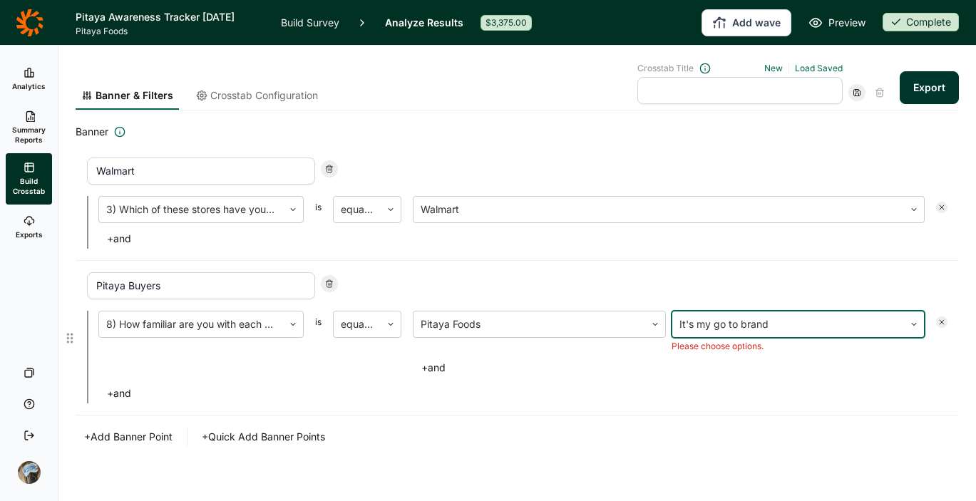
click at [798, 326] on div at bounding box center [787, 324] width 217 height 20
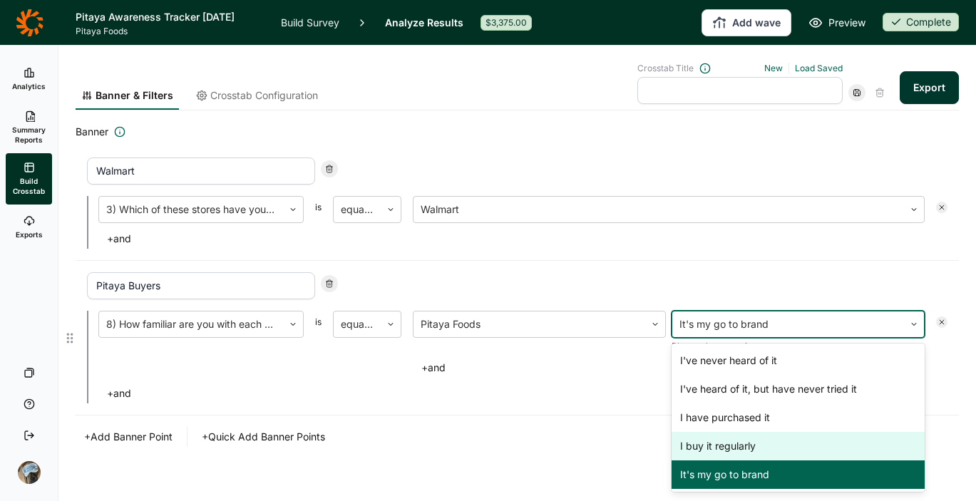
click at [718, 452] on div "I buy it regularly" at bounding box center [797, 446] width 253 height 29
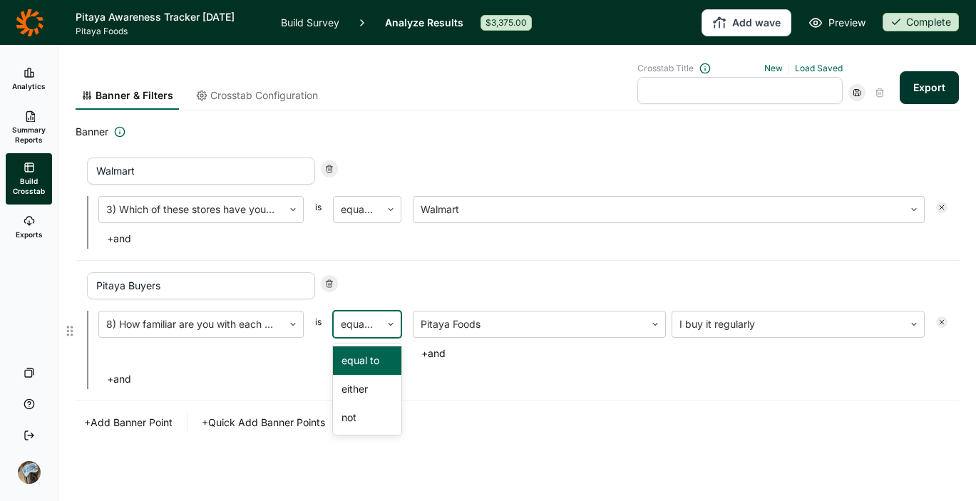
click at [374, 324] on div "equal to" at bounding box center [356, 324] width 47 height 26
click at [359, 393] on div "either" at bounding box center [367, 389] width 68 height 29
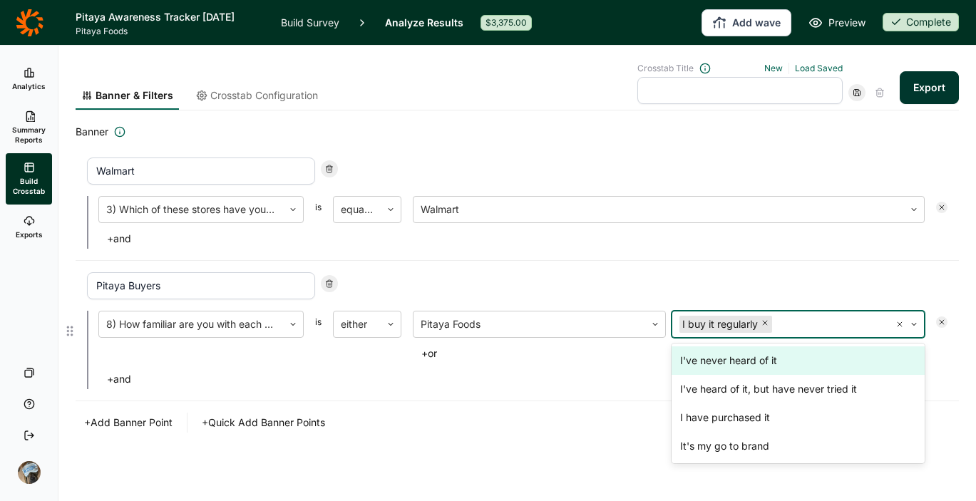
click at [821, 322] on div at bounding box center [829, 324] width 108 height 20
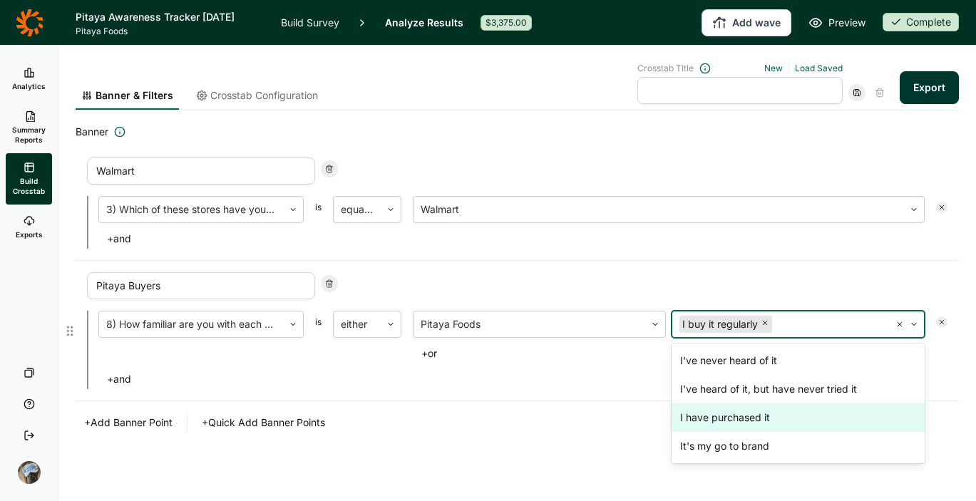
click at [750, 419] on div "I have purchased it" at bounding box center [797, 417] width 253 height 29
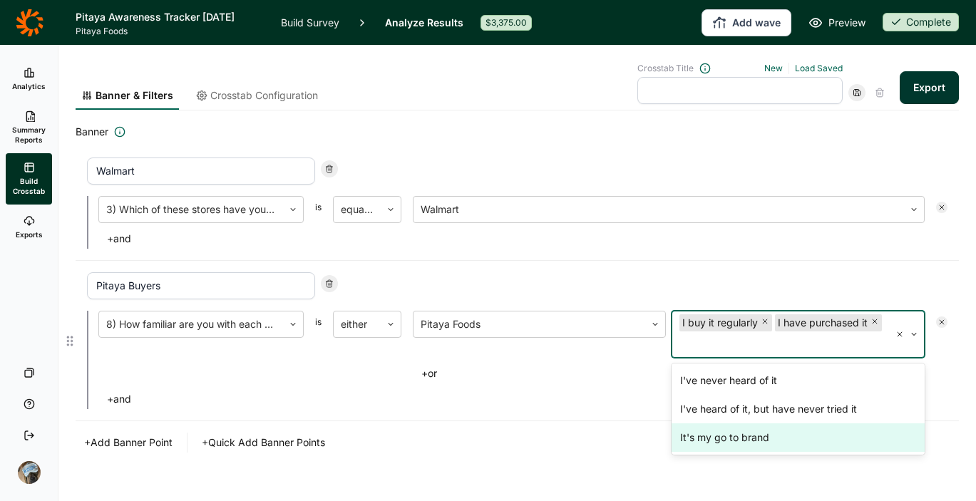
click at [748, 442] on div "It's my go to brand" at bounding box center [797, 437] width 253 height 29
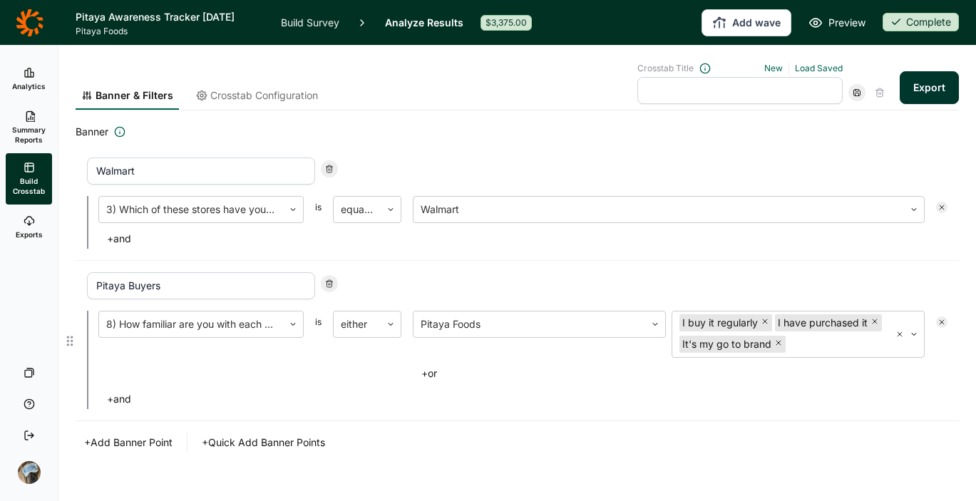
click at [604, 405] on div "8) How familiar are you with each of these brands? is either Pitaya Foods I buy…" at bounding box center [517, 360] width 860 height 98
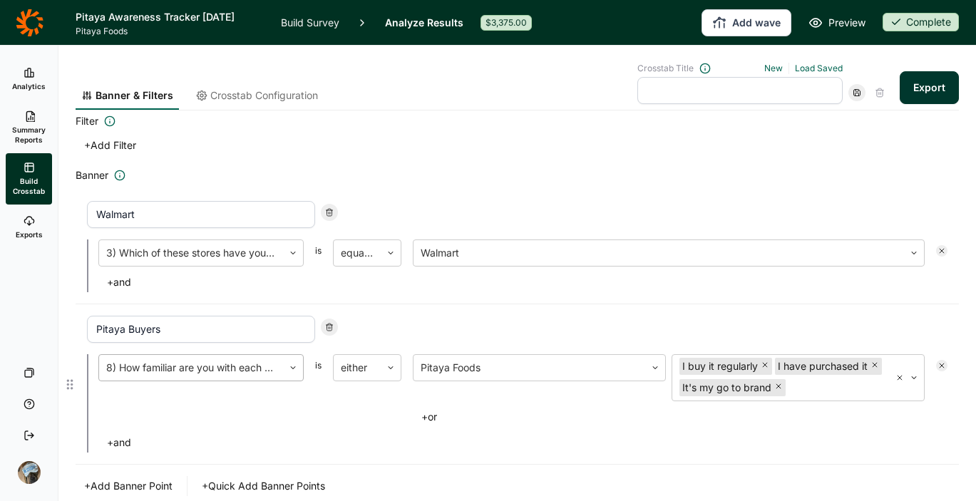
scroll to position [0, 0]
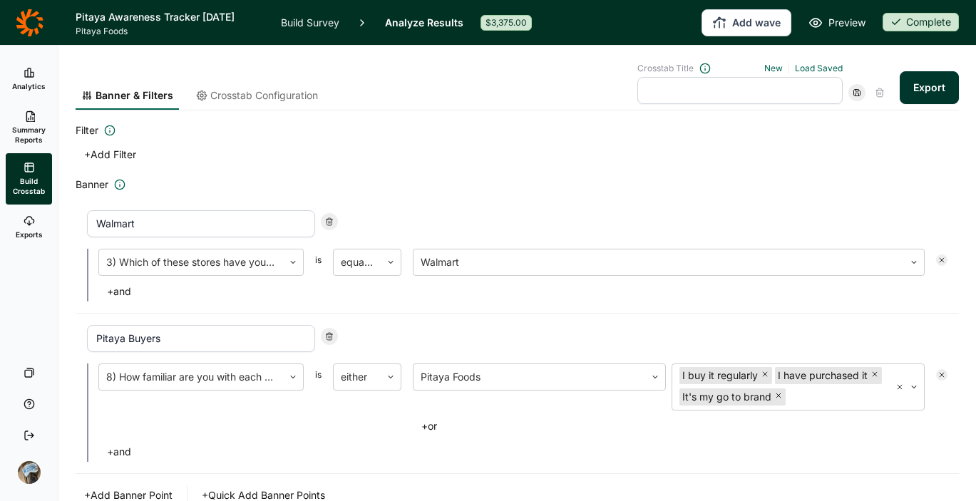
click at [273, 95] on span "Crosstab Configuration" at bounding box center [264, 95] width 108 height 14
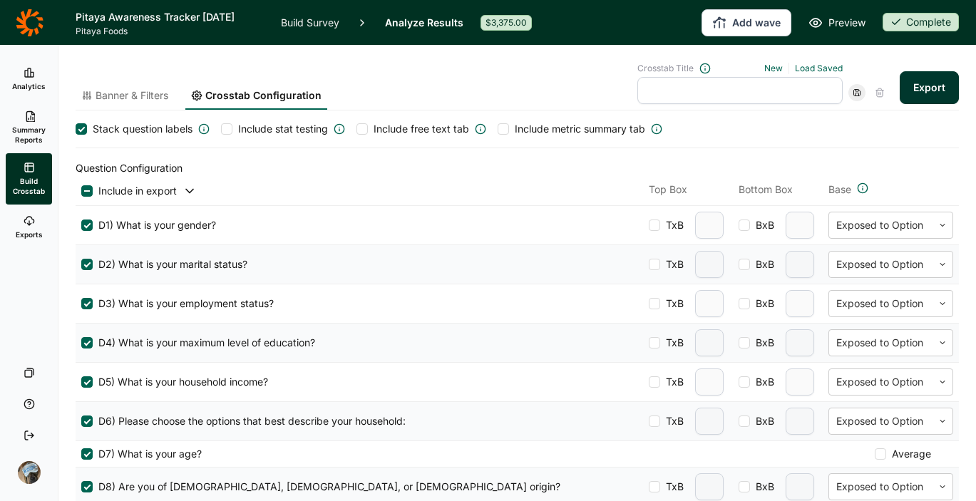
click at [229, 128] on div at bounding box center [226, 128] width 11 height 11
click at [221, 129] on input "Include stat testing" at bounding box center [221, 129] width 0 height 0
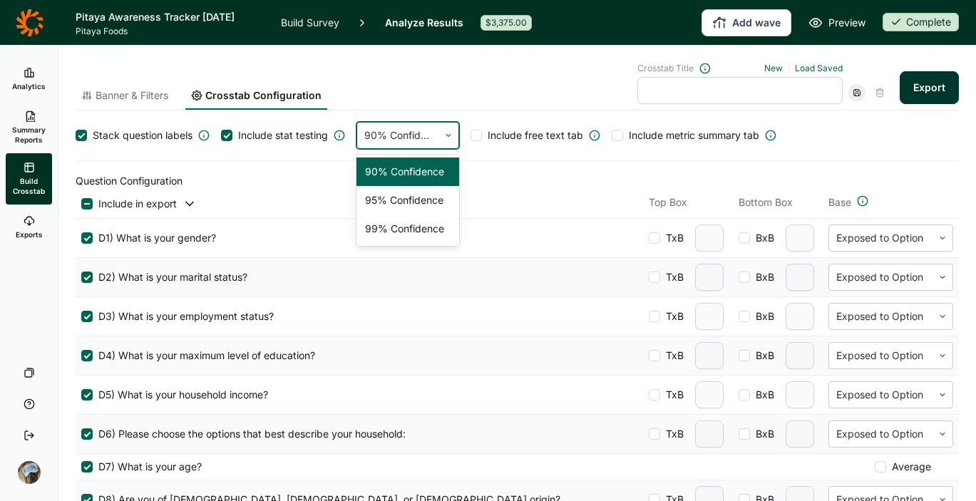
click at [443, 143] on div at bounding box center [448, 136] width 20 height 26
click at [454, 140] on div at bounding box center [448, 136] width 20 height 26
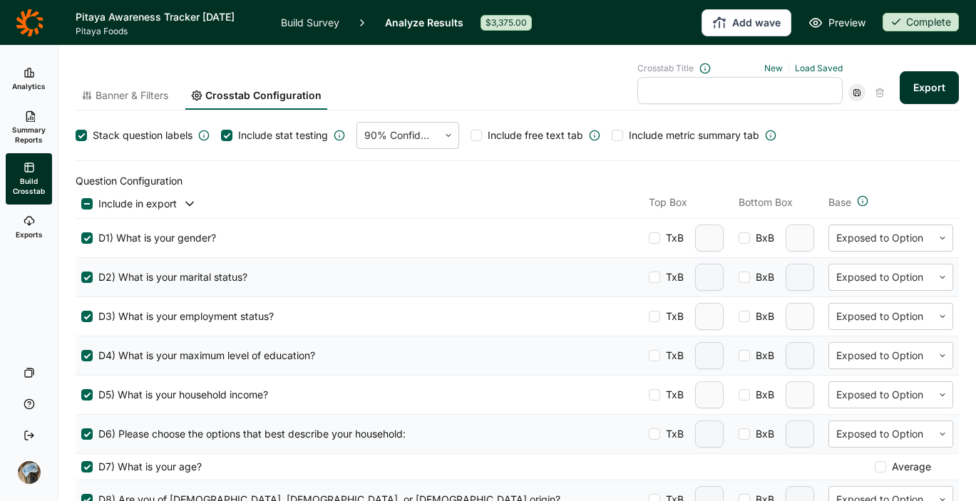
click at [475, 138] on div at bounding box center [475, 135] width 11 height 11
click at [470, 135] on input "Include free text tab" at bounding box center [470, 135] width 0 height 0
click at [621, 135] on div at bounding box center [616, 135] width 11 height 11
click at [611, 135] on input "Include metric summary tab" at bounding box center [611, 135] width 0 height 0
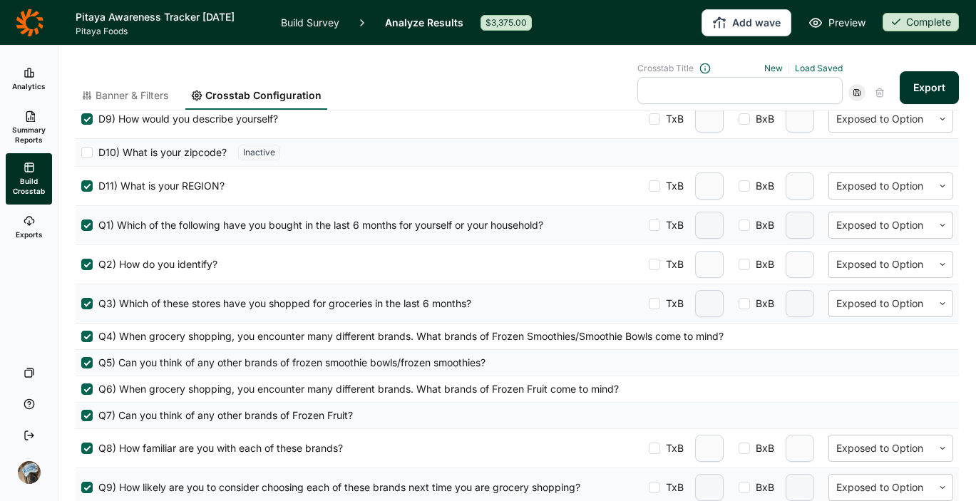
scroll to position [383, 0]
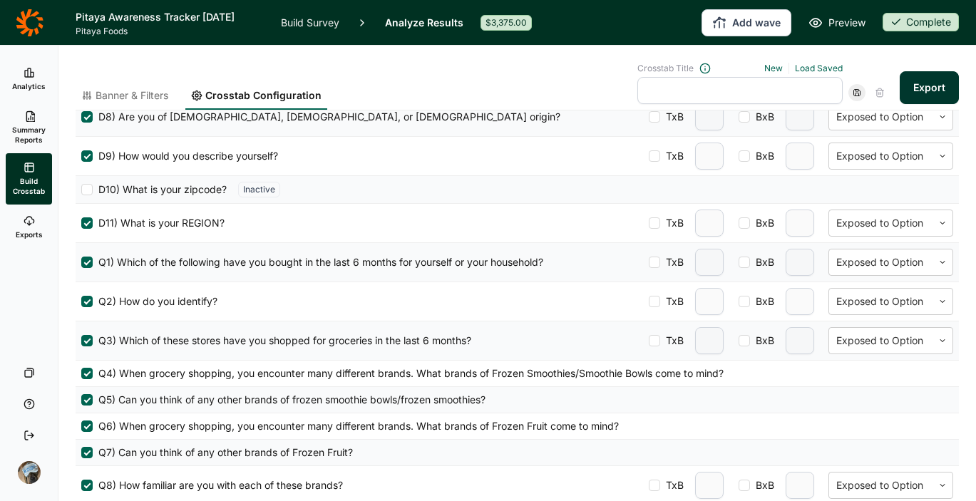
click at [87, 303] on div at bounding box center [86, 301] width 11 height 11
click at [81, 301] on input "Q2) How do you identify?" at bounding box center [81, 301] width 0 height 0
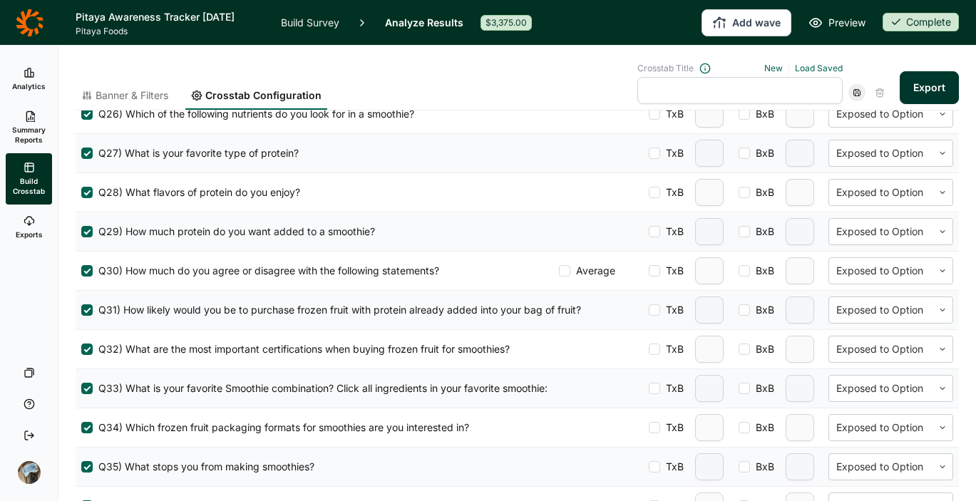
scroll to position [1456, 0]
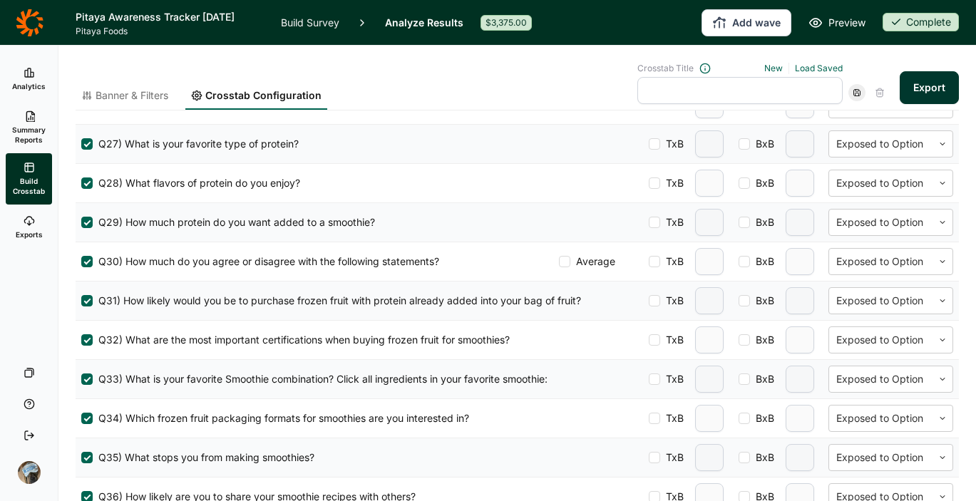
click at [86, 264] on div at bounding box center [86, 261] width 11 height 11
click at [81, 262] on input "Q30) How much do you agree or disagree with the following statements?" at bounding box center [81, 262] width 0 height 0
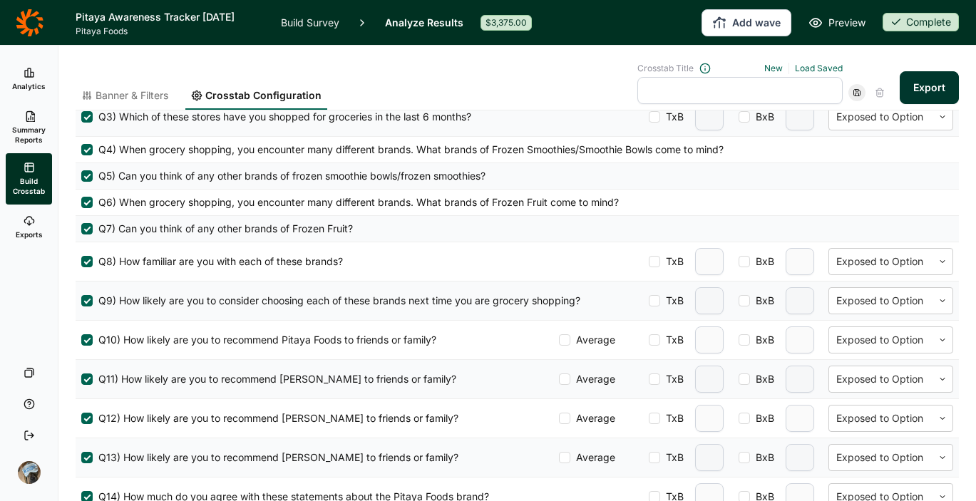
scroll to position [608, 0]
click at [648, 297] on div at bounding box center [653, 299] width 11 height 11
click at [648, 299] on input "TxB" at bounding box center [648, 299] width 0 height 0
type input "2"
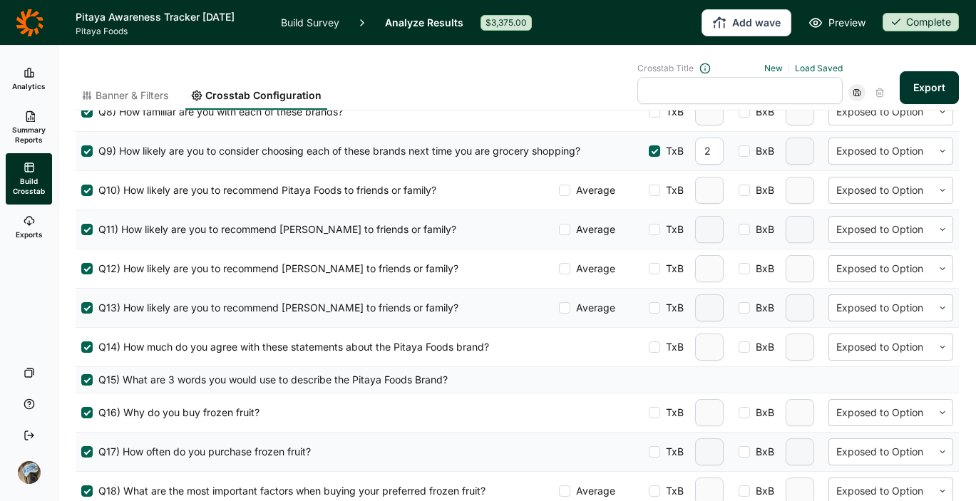
scroll to position [757, 0]
click at [648, 345] on div at bounding box center [653, 346] width 11 height 11
click at [648, 346] on input "TxB" at bounding box center [648, 346] width 0 height 0
type input "2"
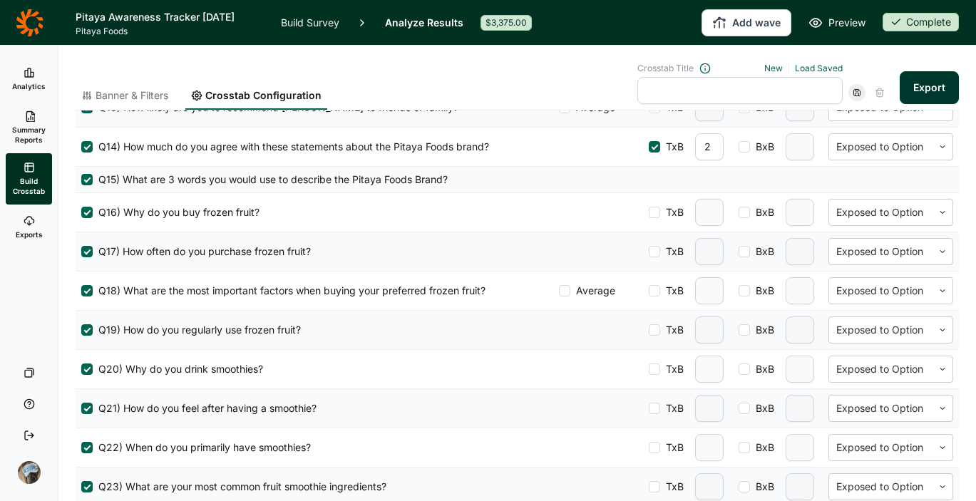
scroll to position [959, 0]
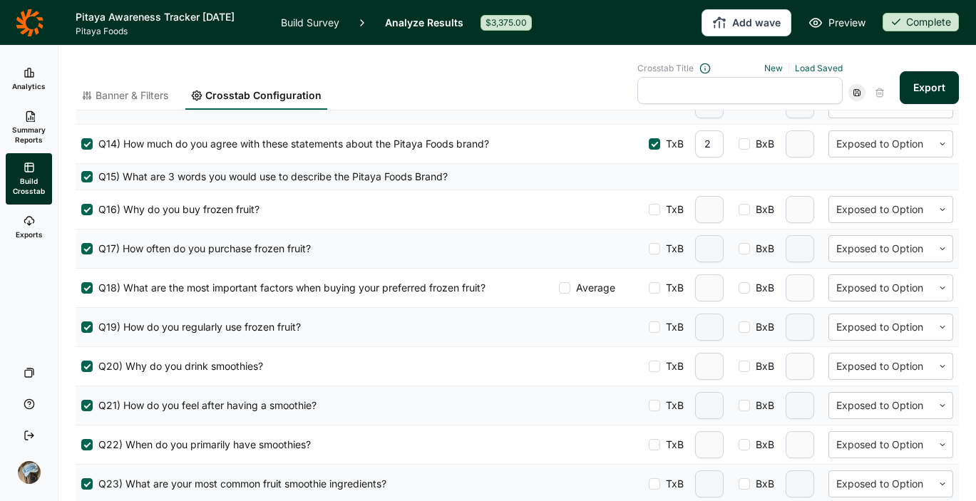
click at [559, 288] on div at bounding box center [564, 287] width 11 height 11
click at [559, 288] on input "Average" at bounding box center [559, 288] width 0 height 0
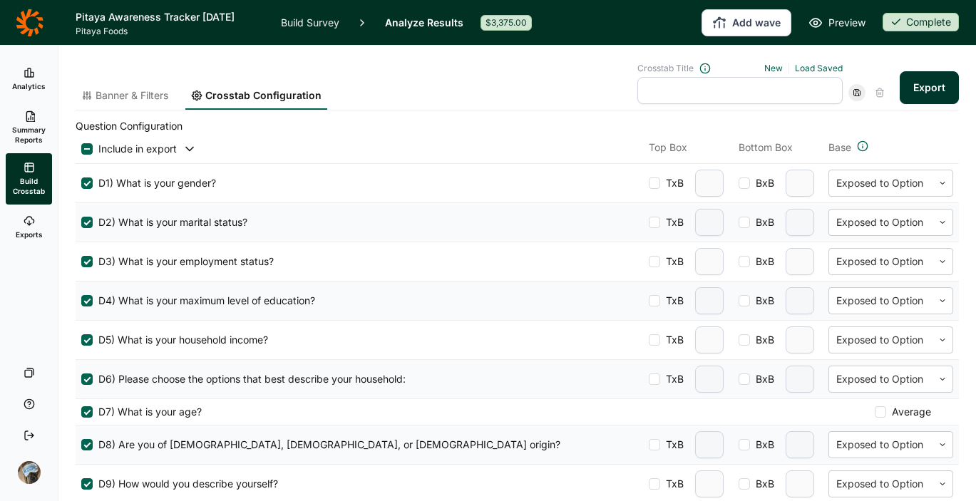
scroll to position [0, 0]
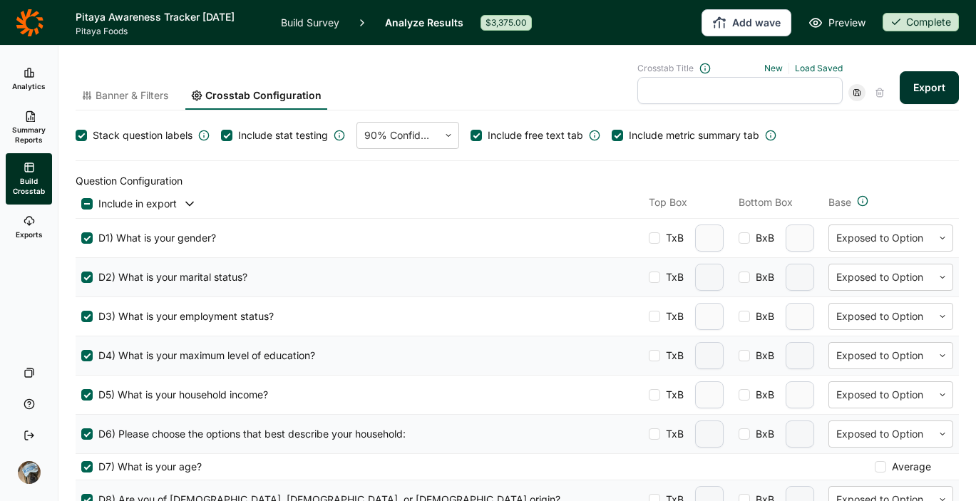
click at [678, 87] on input "text" at bounding box center [739, 90] width 205 height 27
type input "tabs 1"
click at [834, 90] on use at bounding box center [857, 93] width 6 height 6
click at [689, 90] on input "tabs 1" at bounding box center [739, 90] width 205 height 27
drag, startPoint x: 689, startPoint y: 90, endPoint x: 671, endPoint y: 89, distance: 17.9
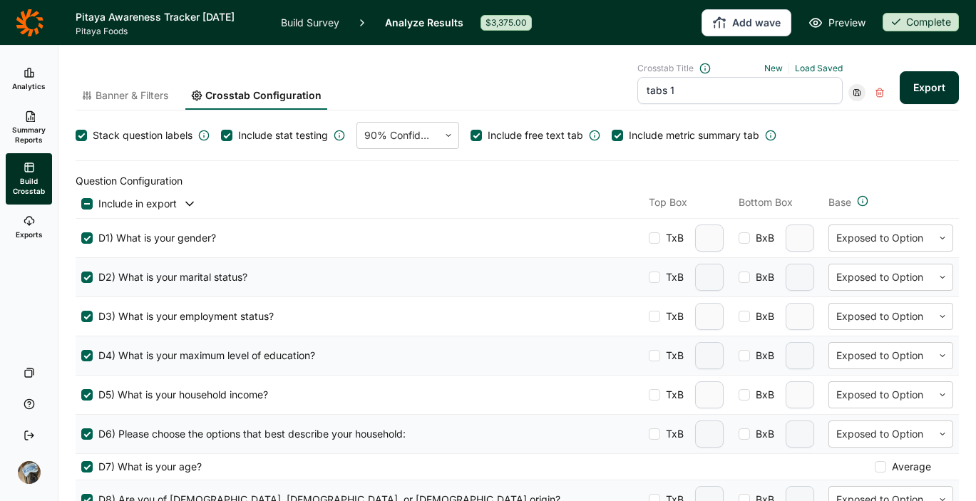
click at [671, 89] on input "tabs 1" at bounding box center [739, 90] width 205 height 27
click at [834, 85] on button "Export" at bounding box center [928, 87] width 59 height 33
click at [830, 462] on link "download your file here" at bounding box center [845, 460] width 112 height 11
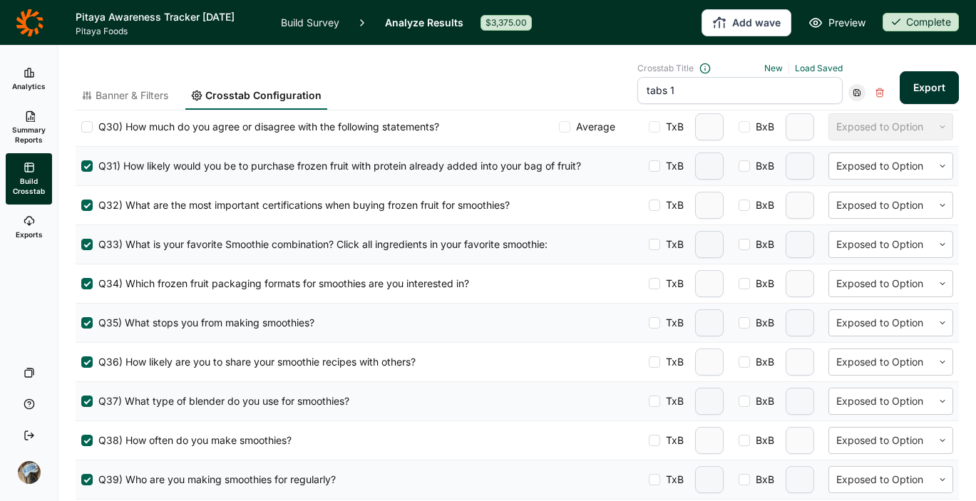
scroll to position [1588, 0]
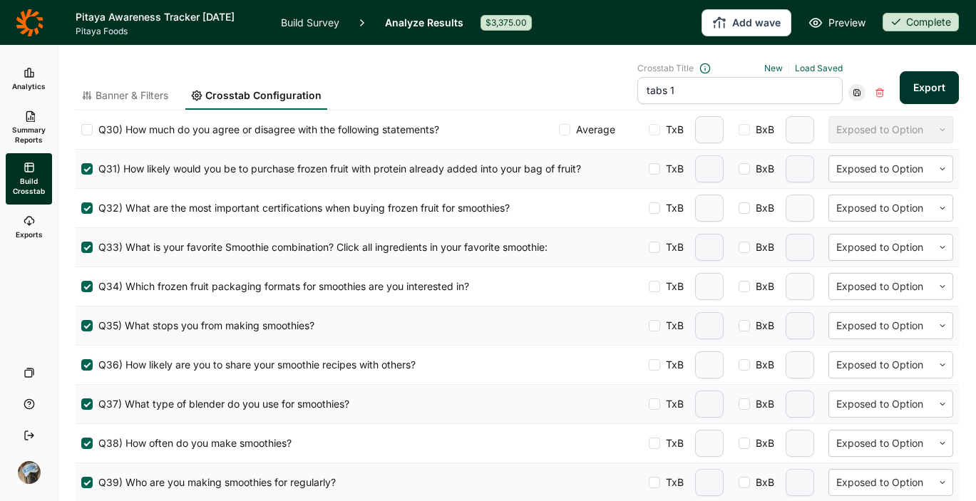
click at [27, 227] on link "Exports" at bounding box center [29, 228] width 46 height 46
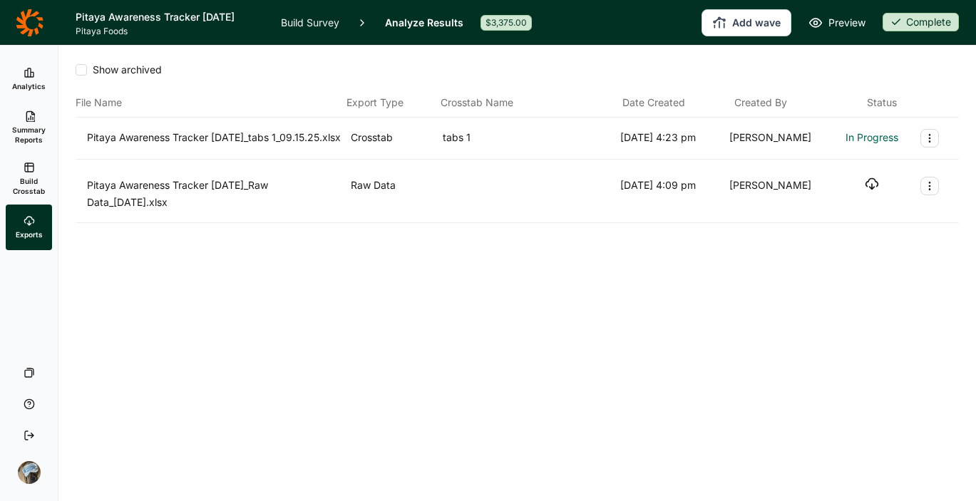
click at [872, 191] on icon "button" at bounding box center [871, 184] width 14 height 14
drag, startPoint x: 626, startPoint y: 393, endPoint x: 538, endPoint y: 246, distance: 171.3
click at [626, 393] on div "Show archived File Name Export Type Crosstab Name Date Created Created By Statu…" at bounding box center [516, 273] width 917 height 455
click at [874, 135] on icon "button" at bounding box center [871, 136] width 14 height 14
